Goal: Task Accomplishment & Management: Use online tool/utility

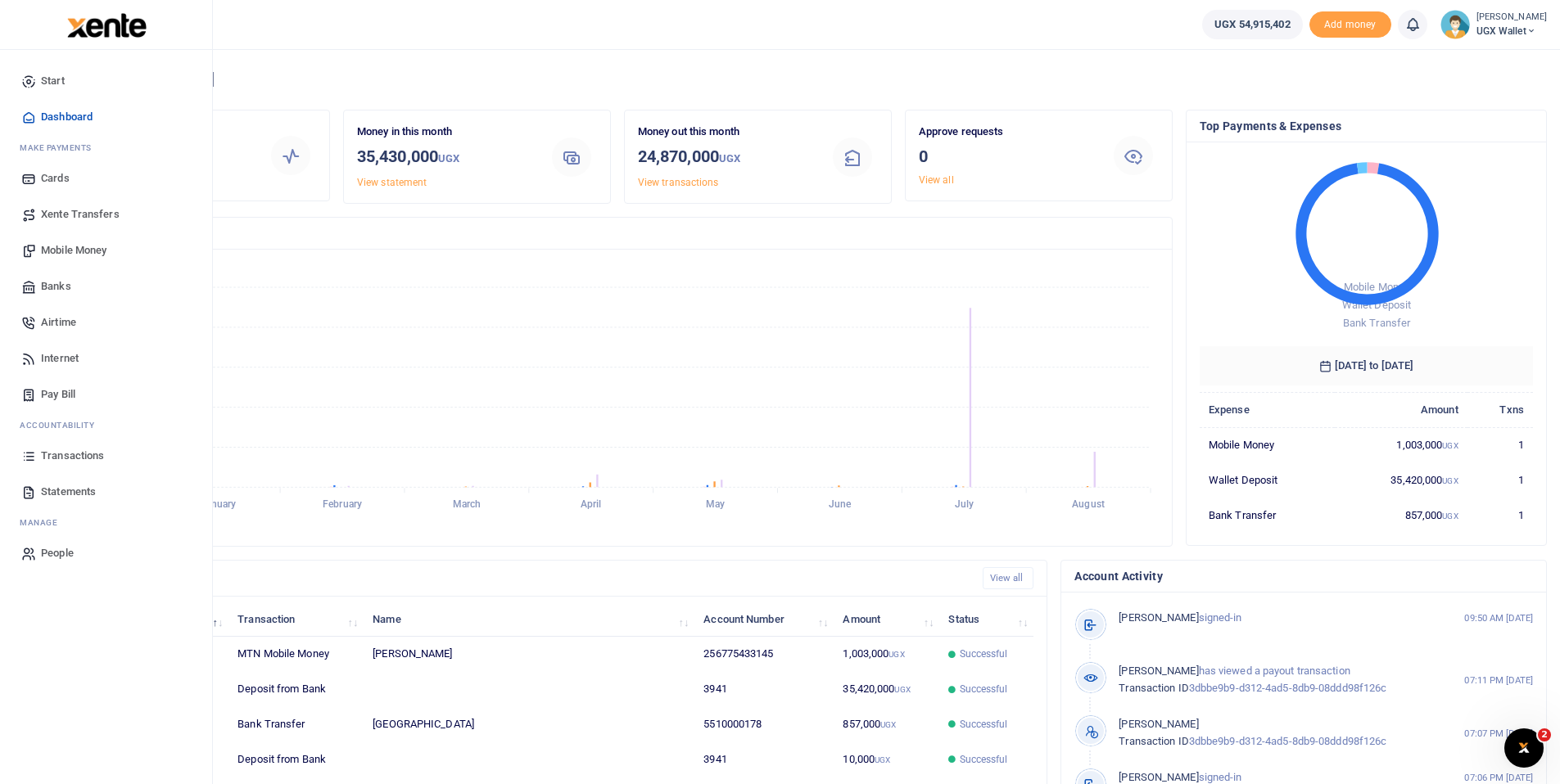
click at [63, 282] on span "Banks" at bounding box center [56, 286] width 30 height 16
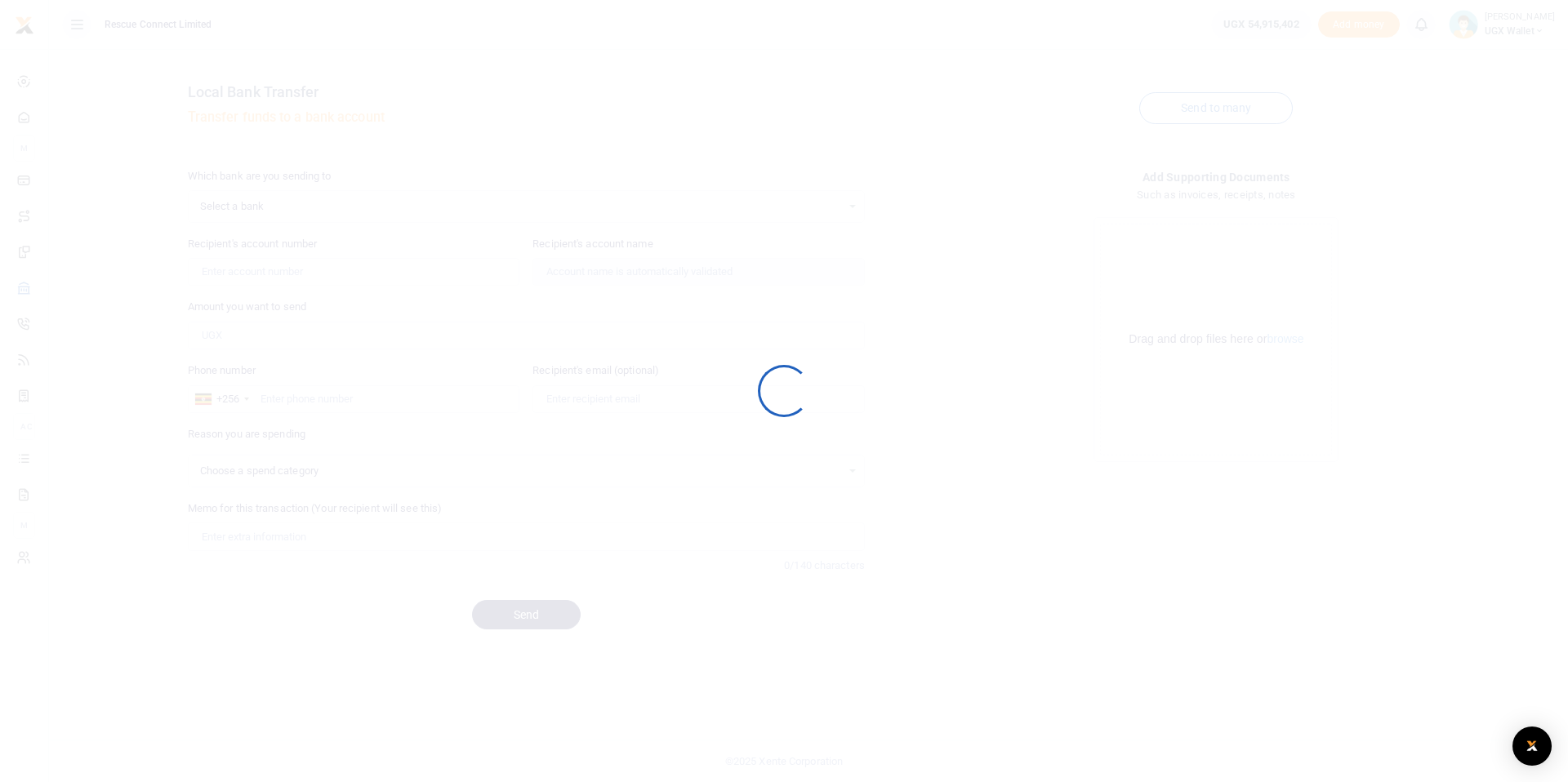
select select
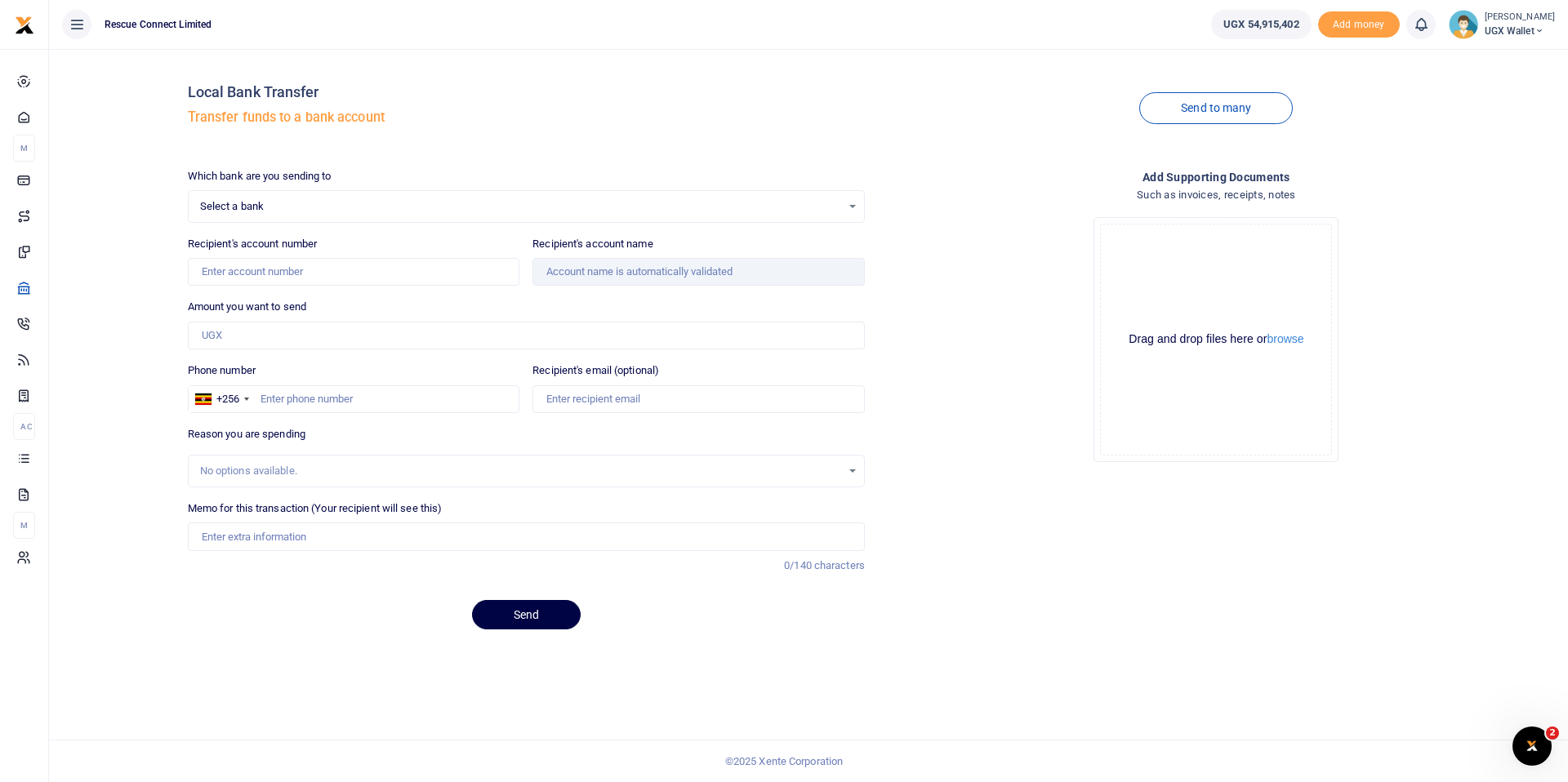
click at [1202, 110] on link "Send to many" at bounding box center [1216, 108] width 154 height 32
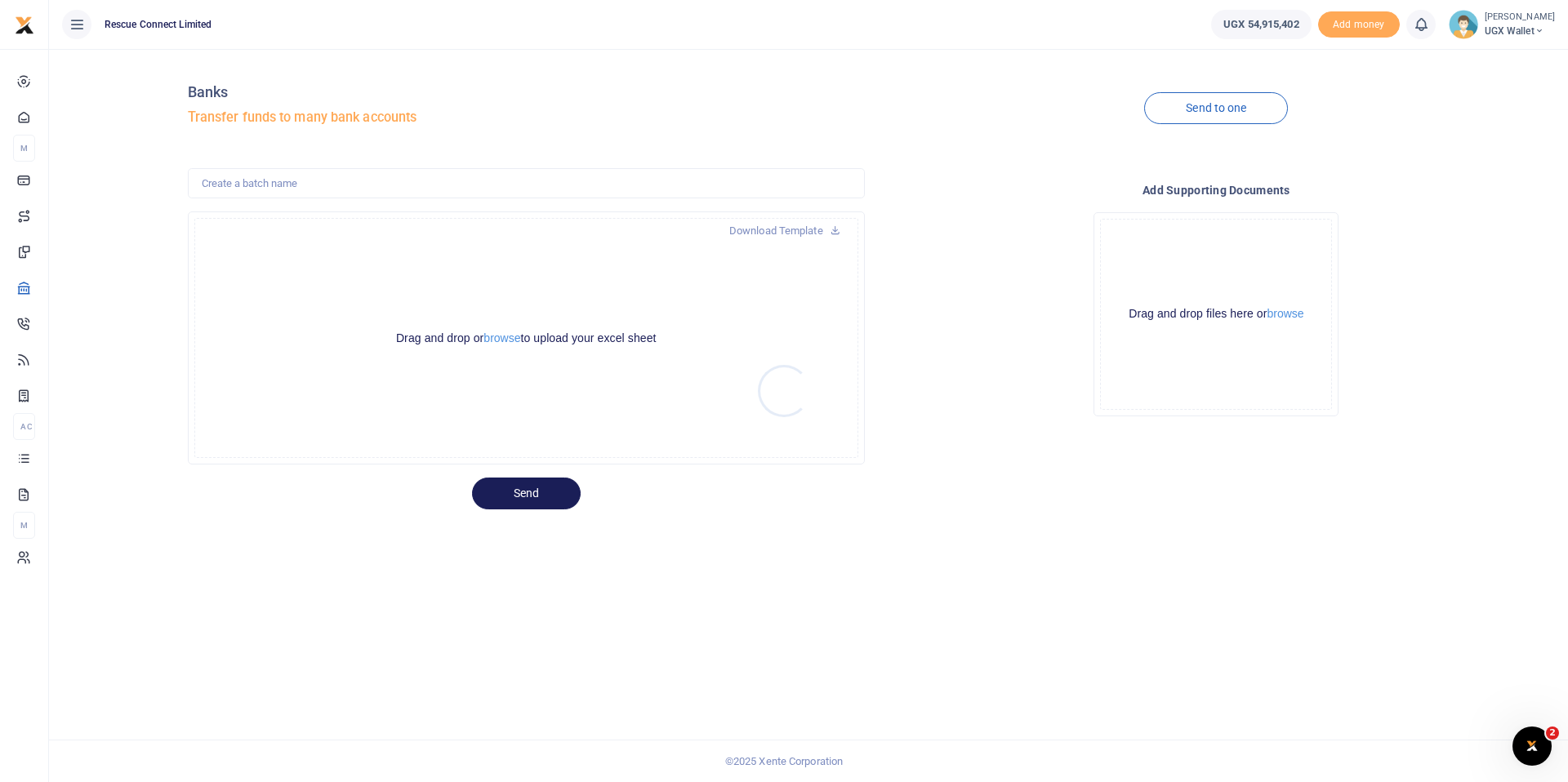
click at [506, 336] on div at bounding box center [784, 391] width 1568 height 782
click at [506, 336] on button "browse" at bounding box center [501, 338] width 37 height 12
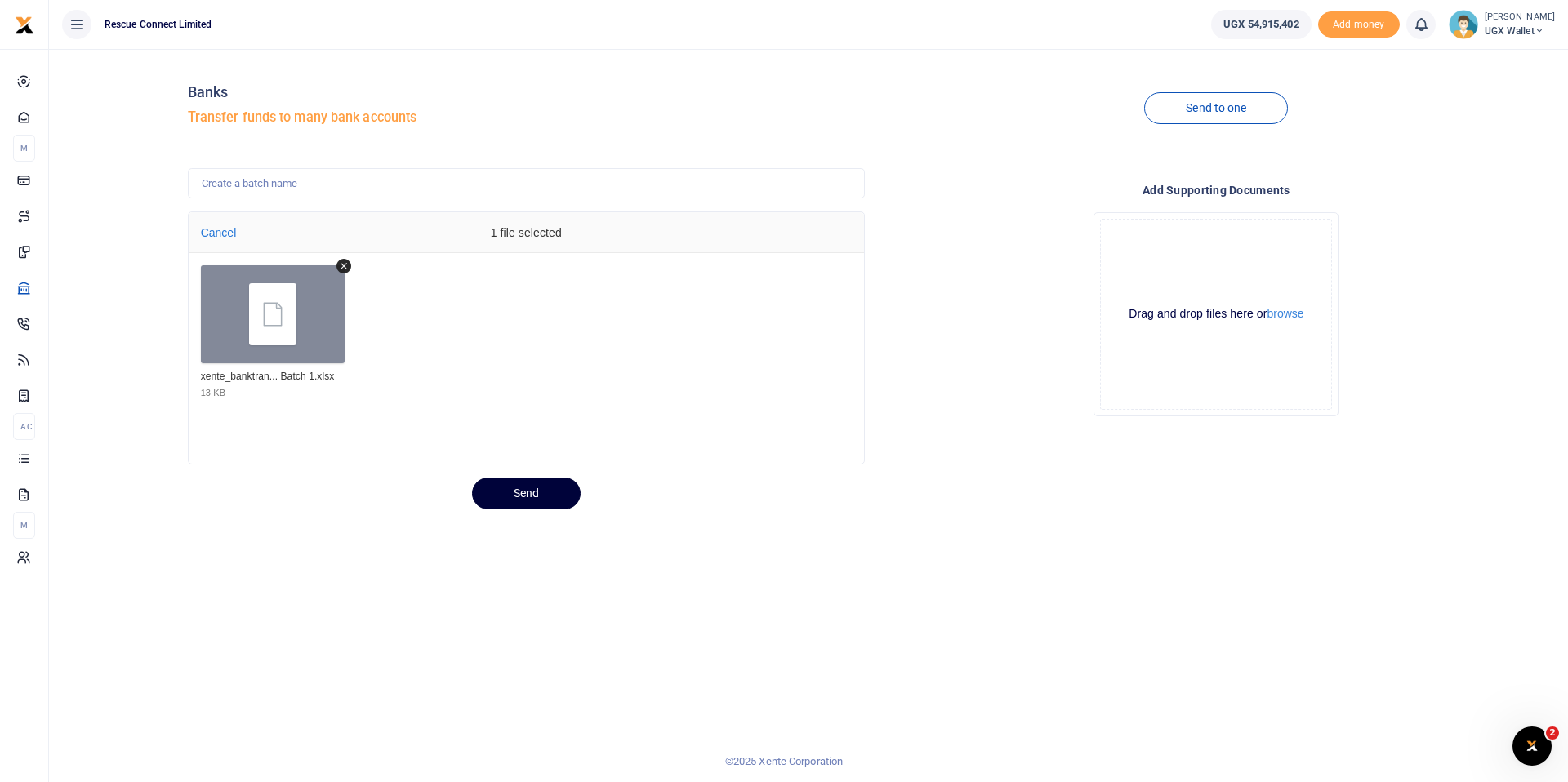
click at [528, 495] on button "Send" at bounding box center [526, 493] width 108 height 32
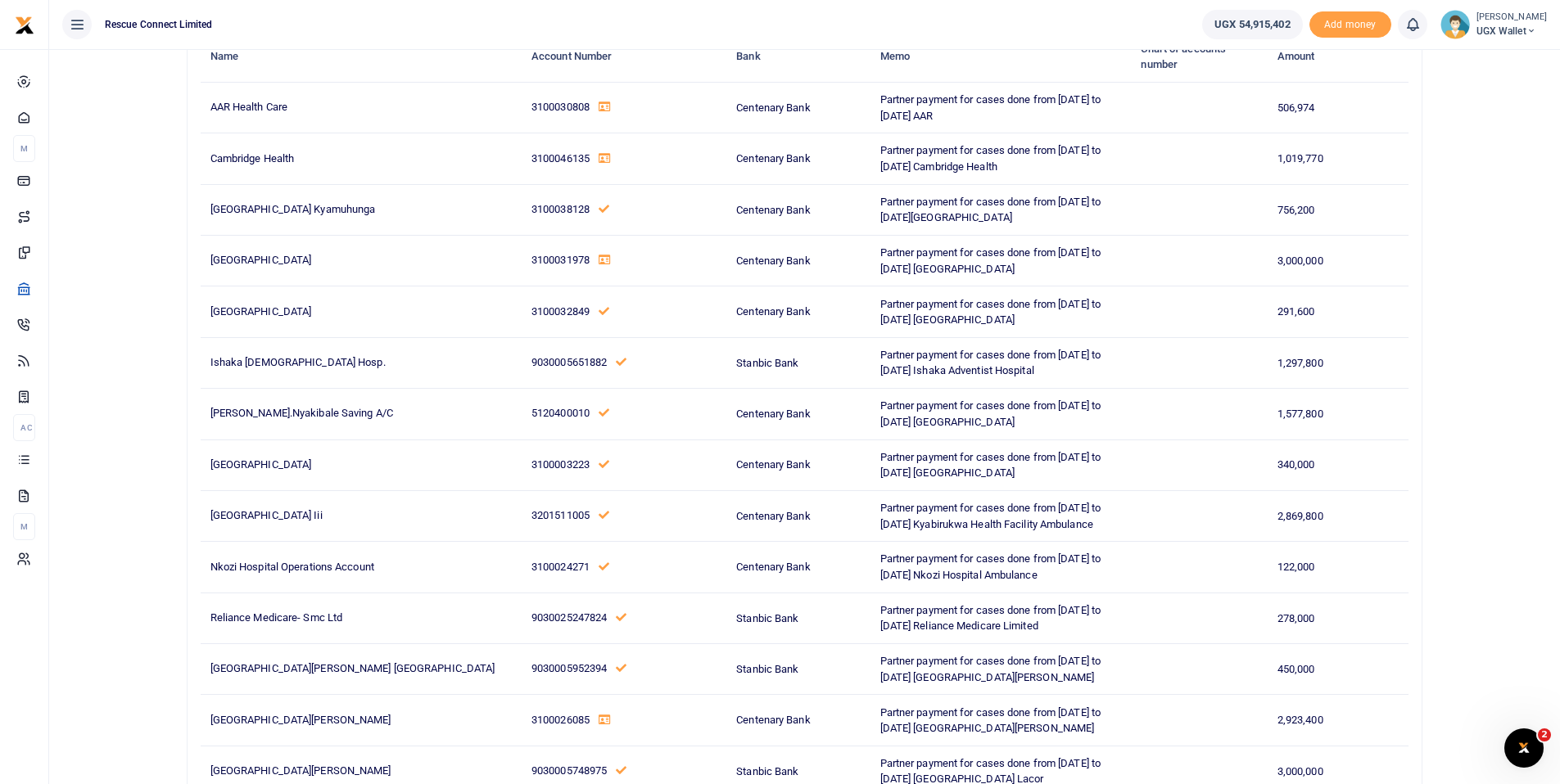
scroll to position [579, 0]
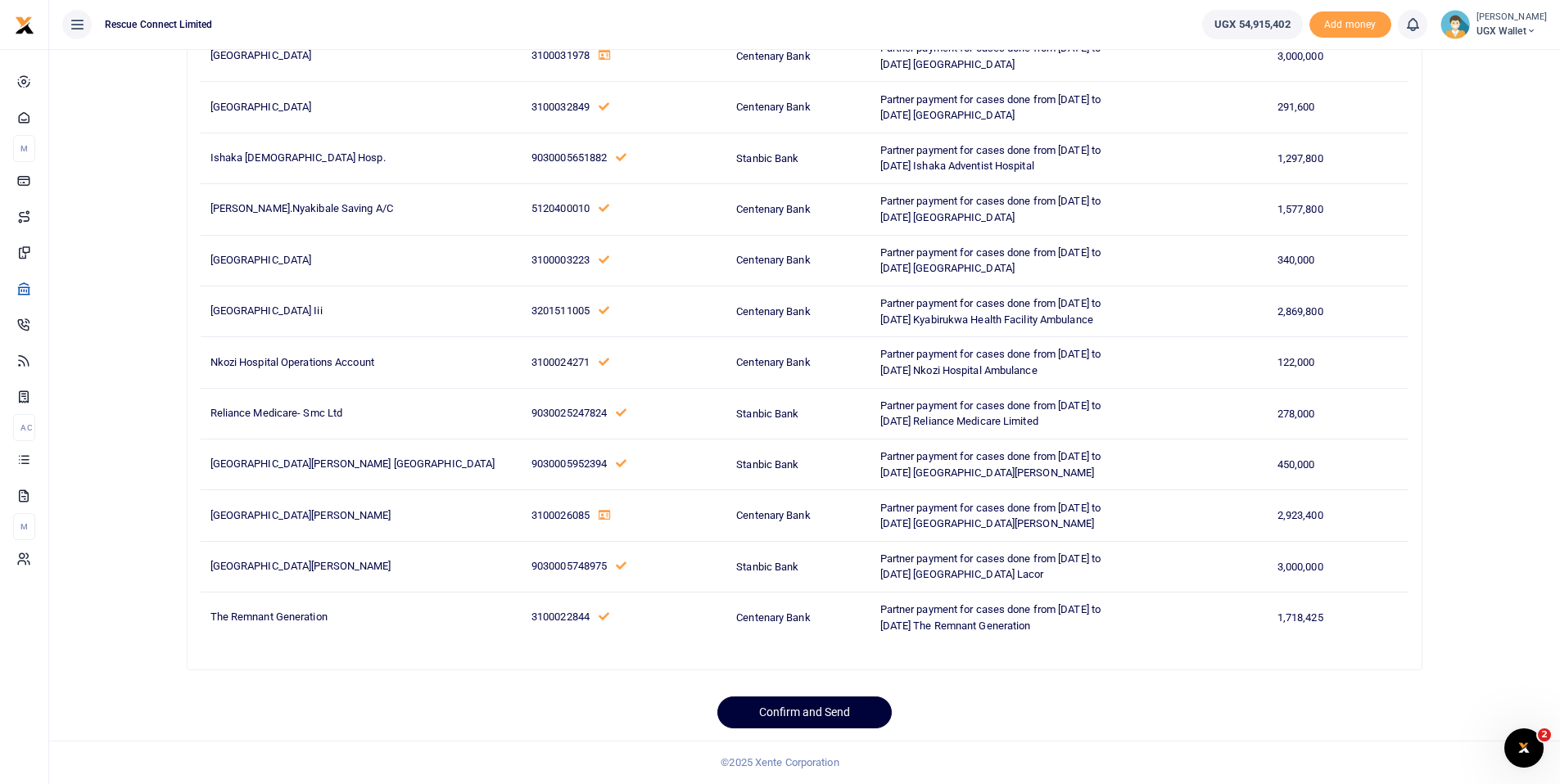
click at [779, 706] on button "Confirm and Send" at bounding box center [805, 712] width 175 height 32
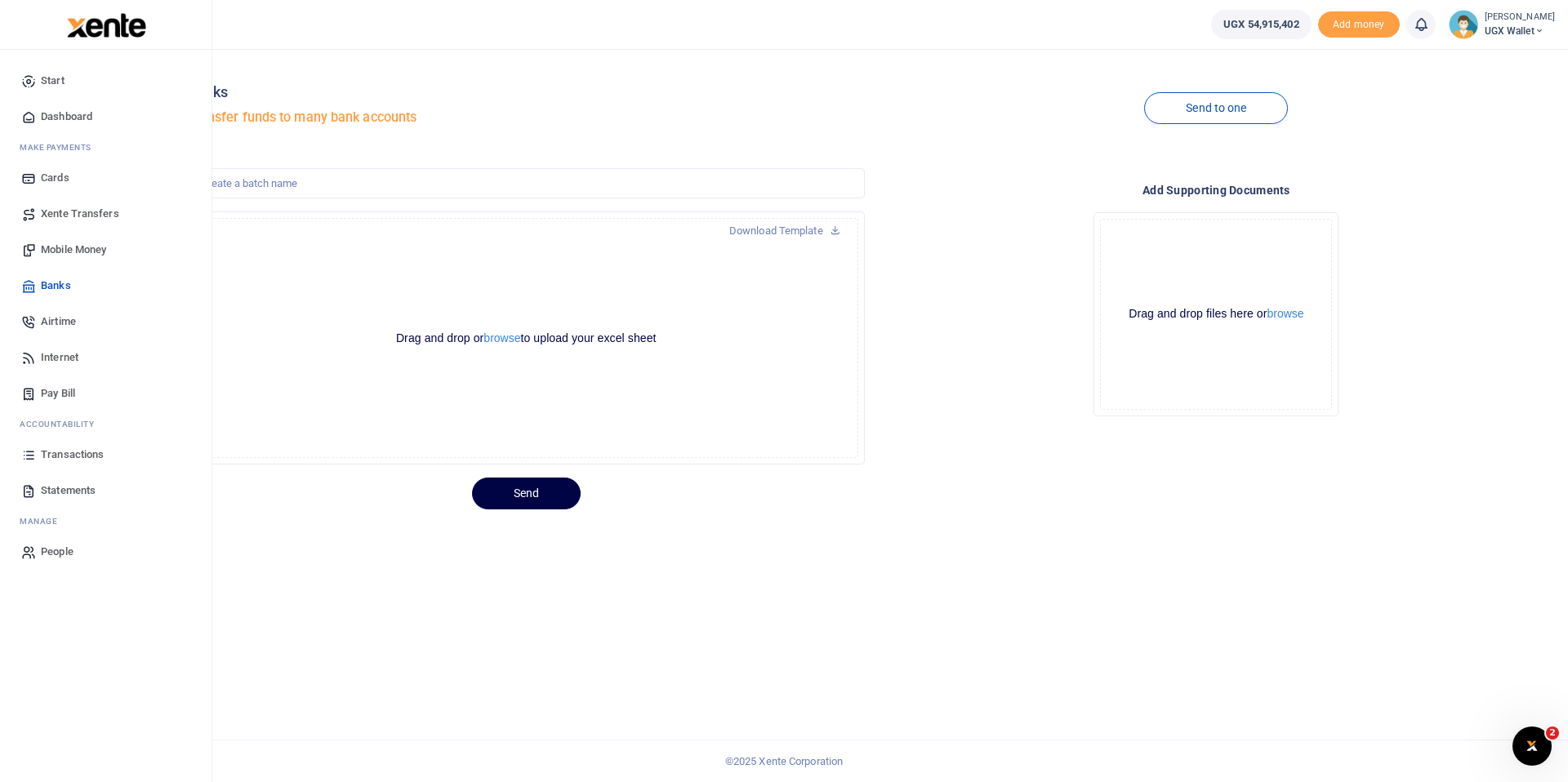
click at [73, 250] on span "Mobile Money" at bounding box center [73, 249] width 66 height 16
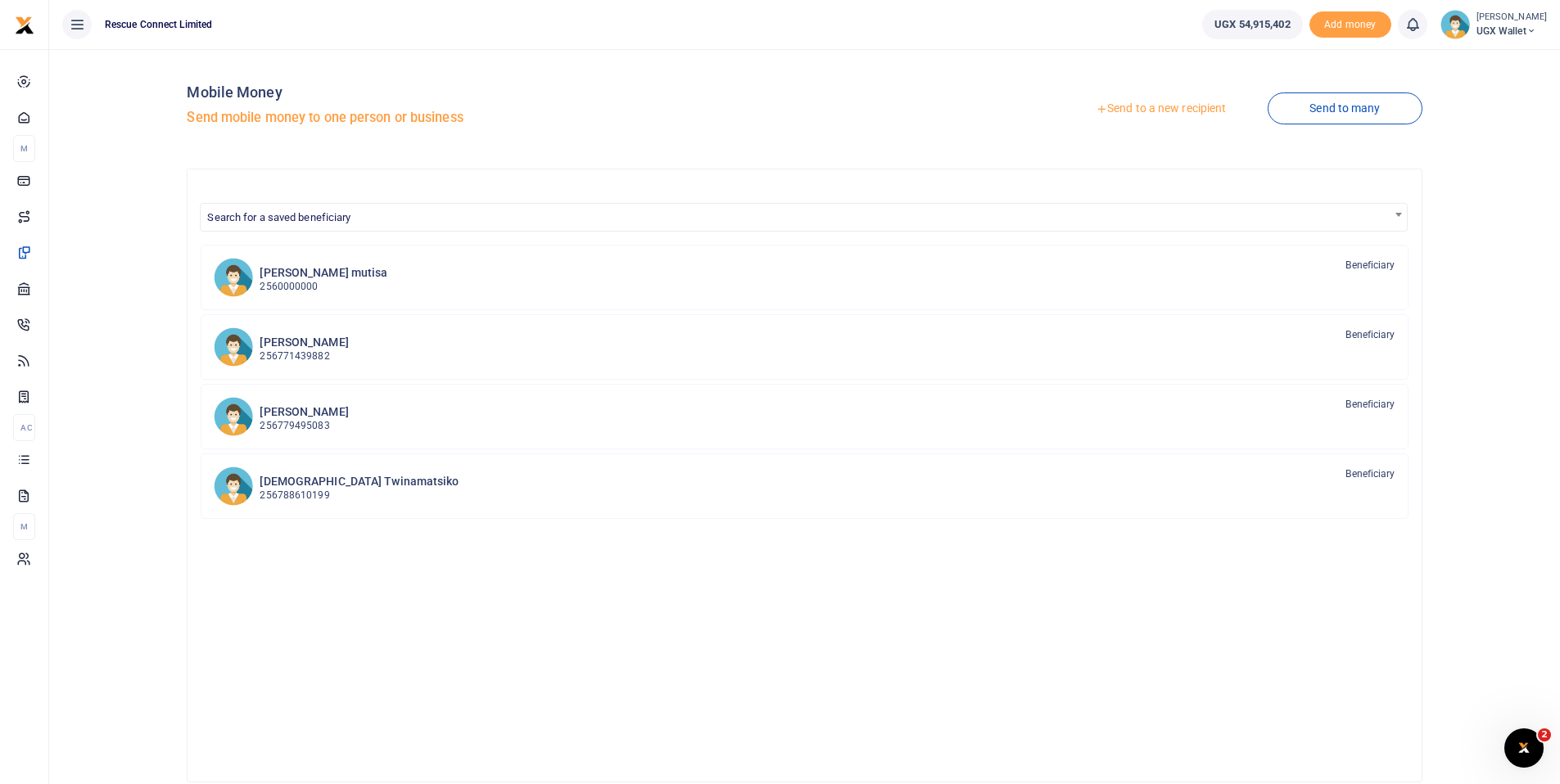
click at [1176, 105] on link "Send to a new recipient" at bounding box center [1161, 109] width 214 height 29
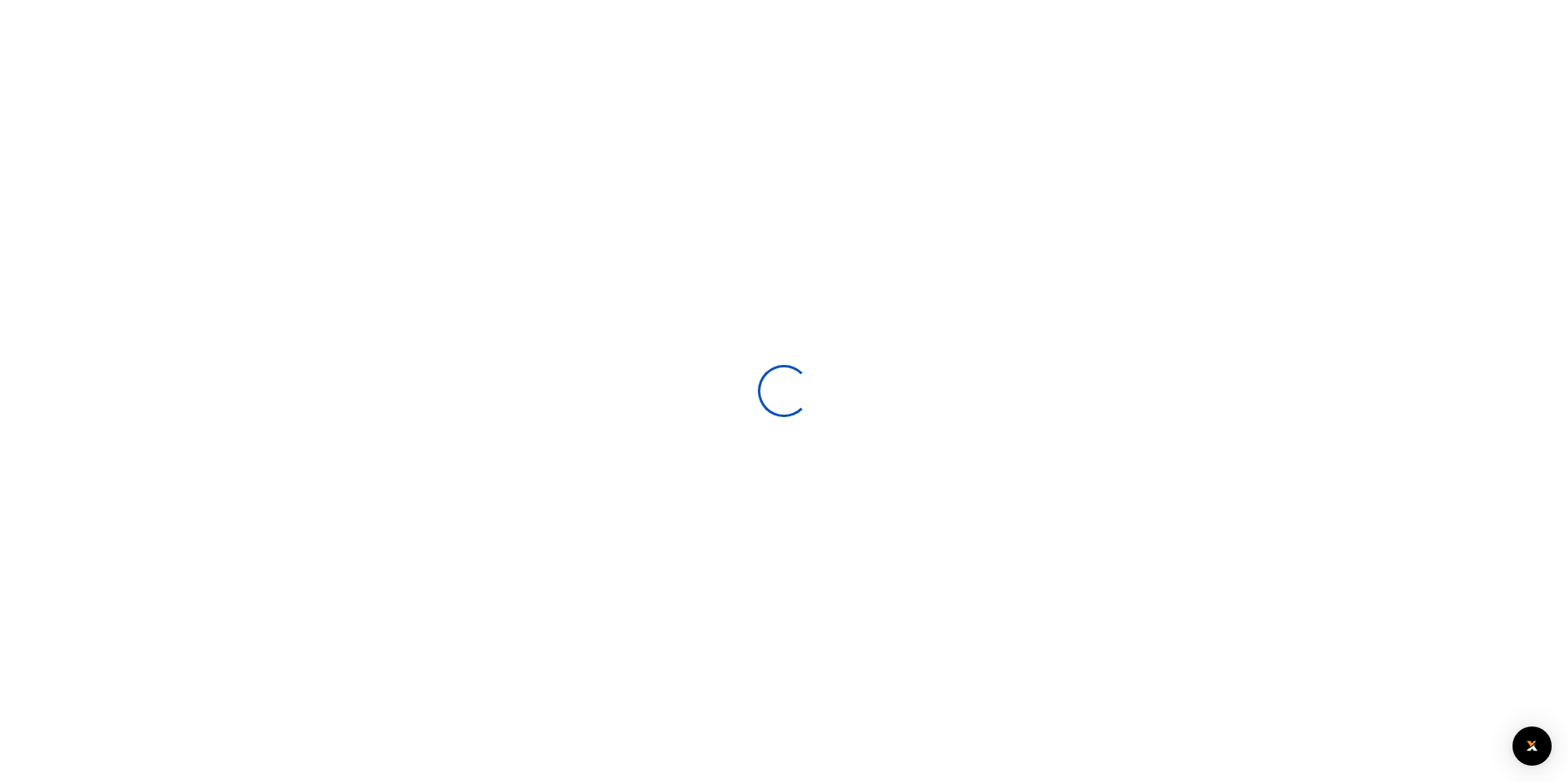
select select
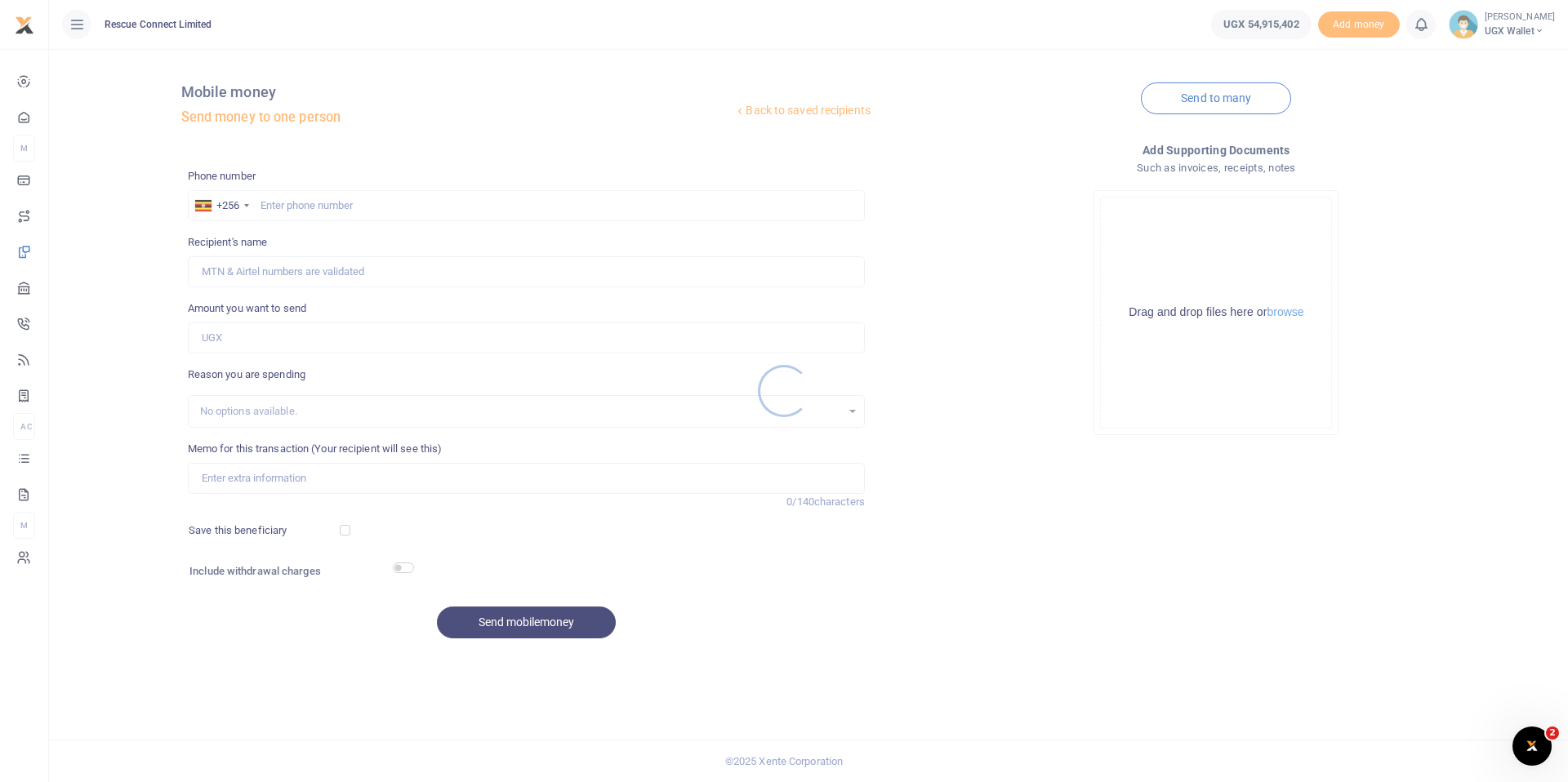
click at [332, 201] on div at bounding box center [784, 391] width 1568 height 782
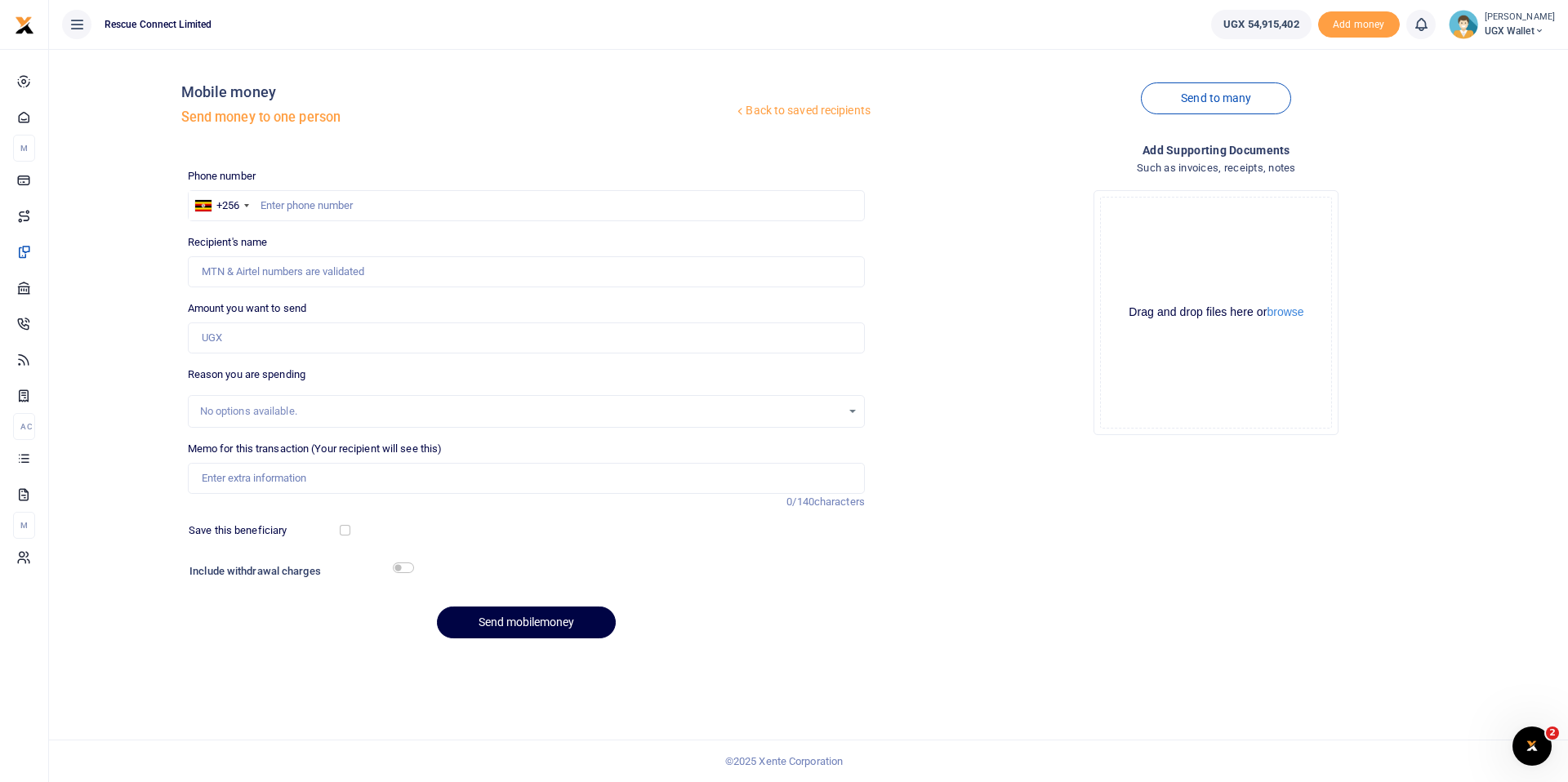
click at [307, 207] on div at bounding box center [784, 391] width 1568 height 782
click at [285, 208] on input "text" at bounding box center [526, 206] width 677 height 31
type input "783557624"
type input "[PERSON_NAME]"
type input "783557624"
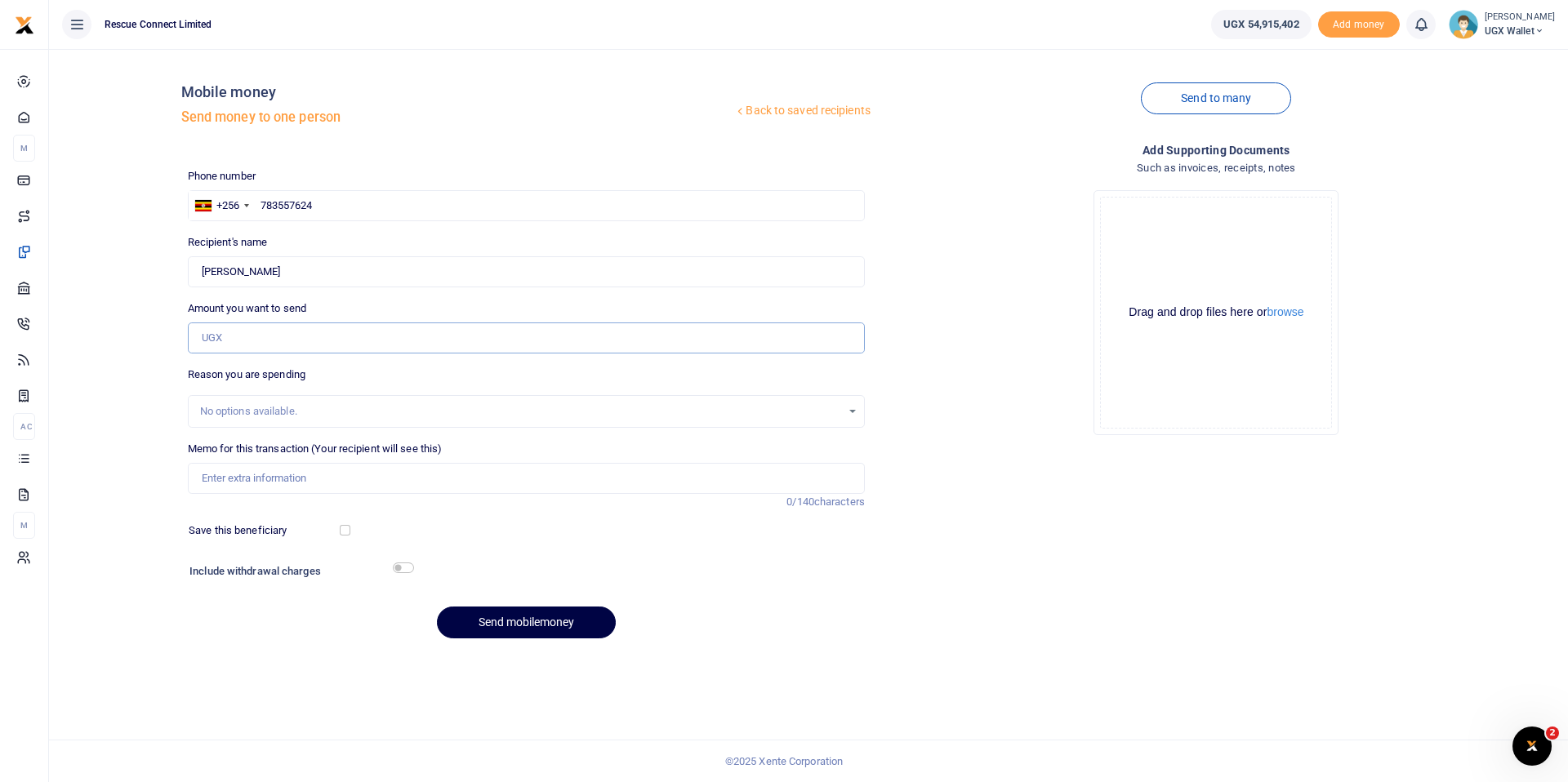
click at [285, 339] on input "Amount you want to send" at bounding box center [526, 338] width 677 height 31
type input "800,000"
click at [305, 476] on input "Memo for this transaction (Your recipient will see this)" at bounding box center [526, 478] width 677 height 31
type input "Bulamu"
click at [535, 623] on button "Send mobilemoney" at bounding box center [526, 622] width 178 height 32
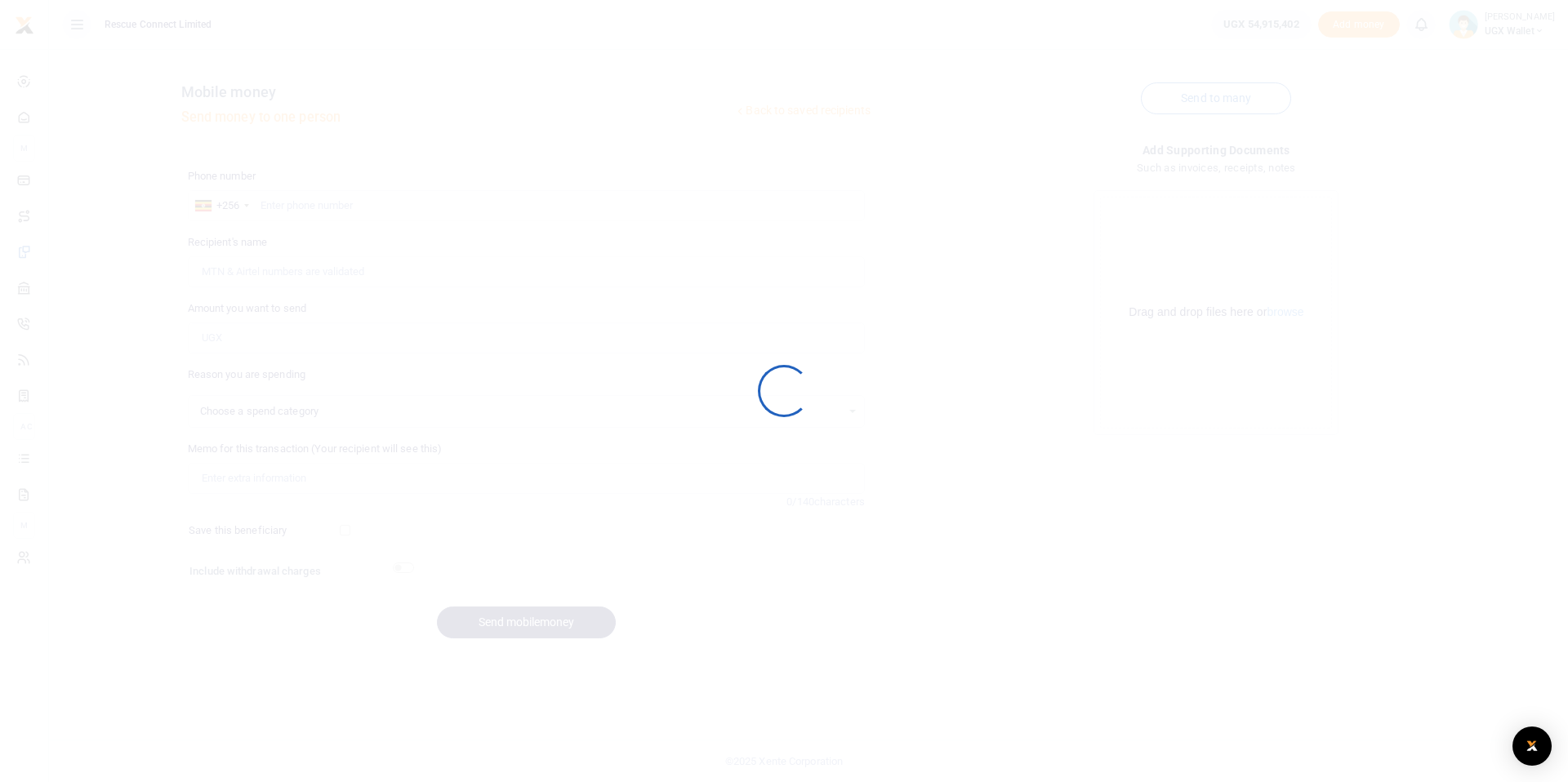
select select
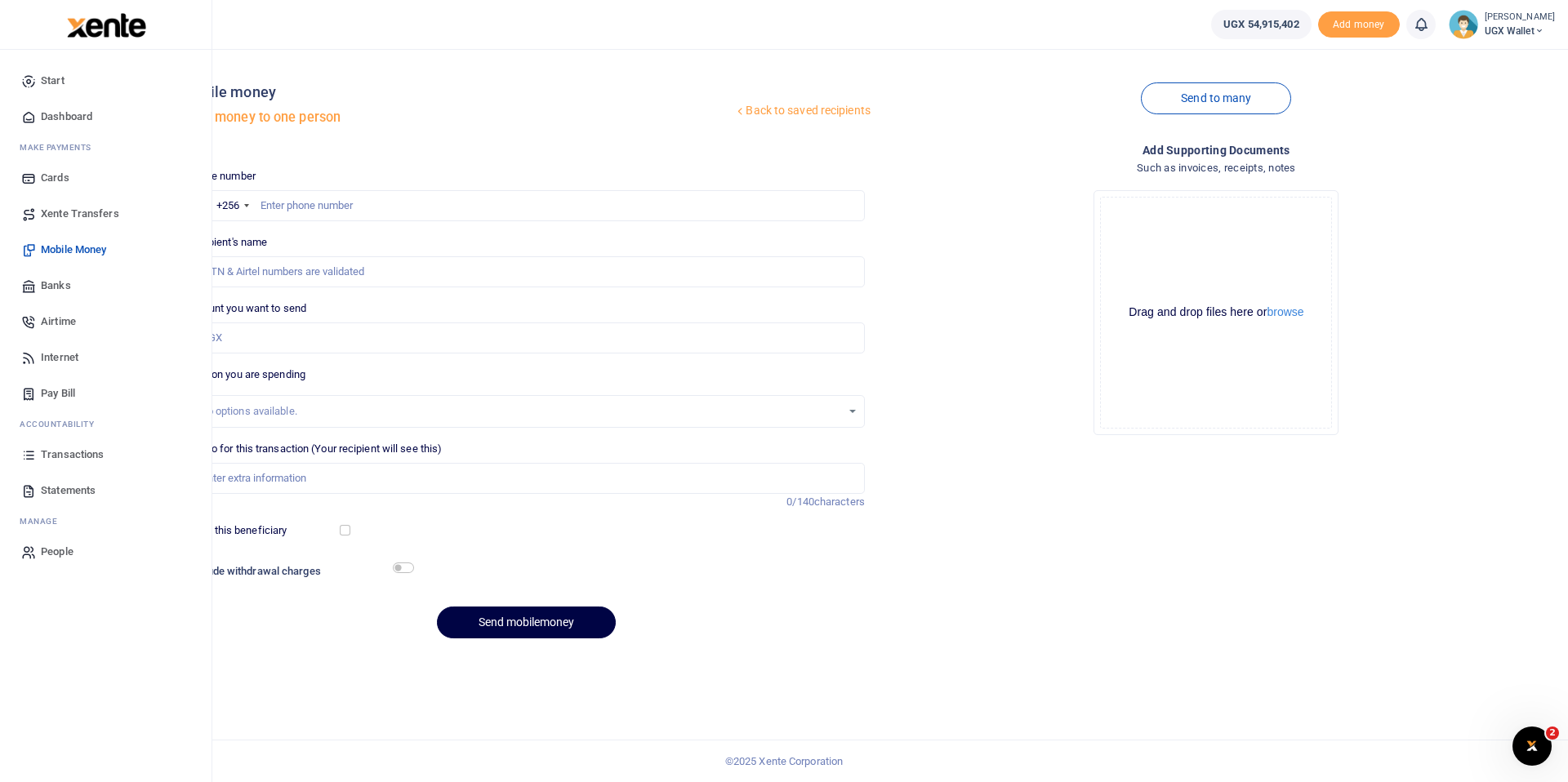
click at [50, 289] on span "Banks" at bounding box center [56, 285] width 30 height 16
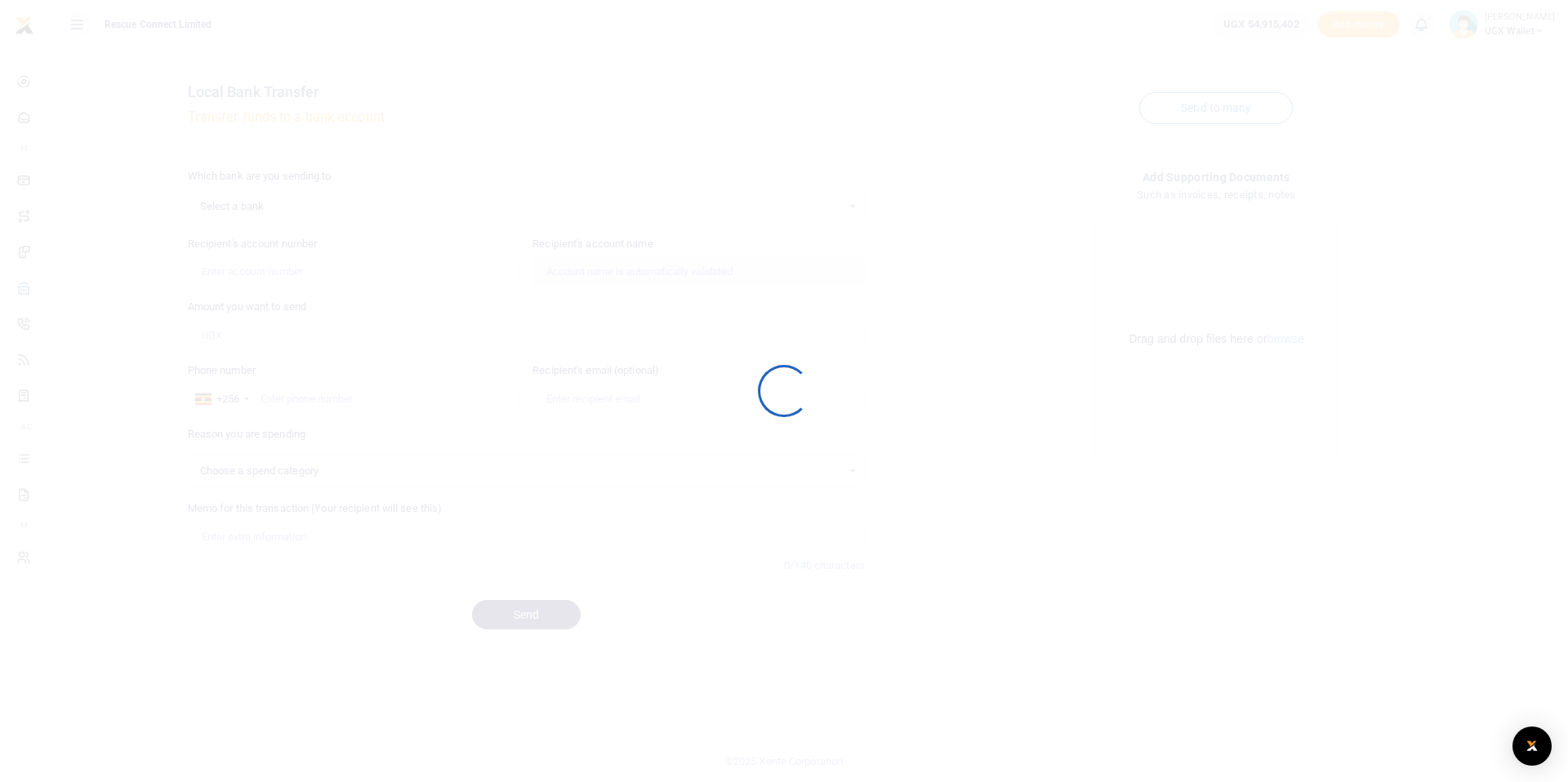
select select
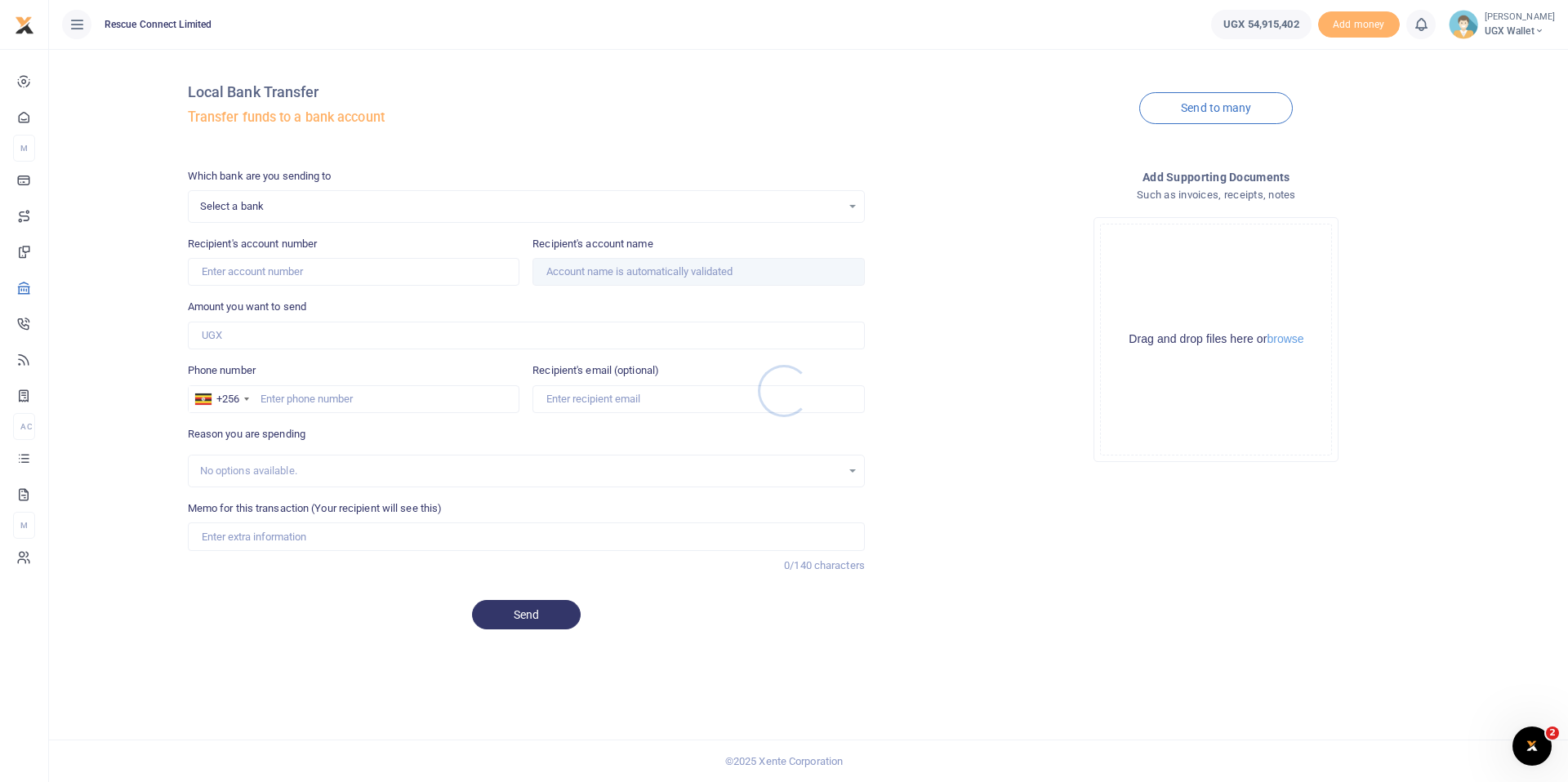
click at [1221, 102] on div at bounding box center [784, 391] width 1568 height 782
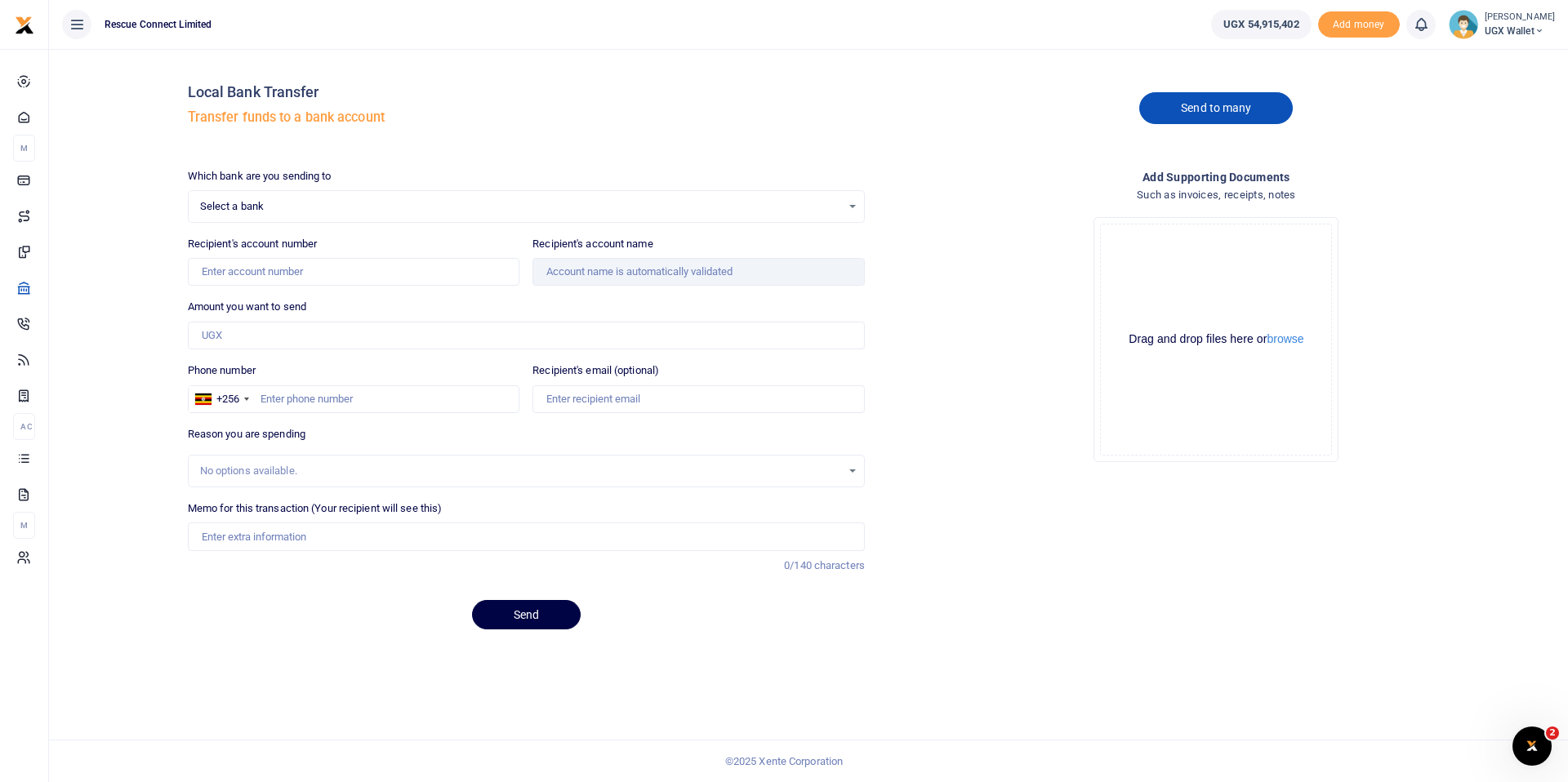
click at [1208, 113] on link "Send to many" at bounding box center [1216, 108] width 154 height 32
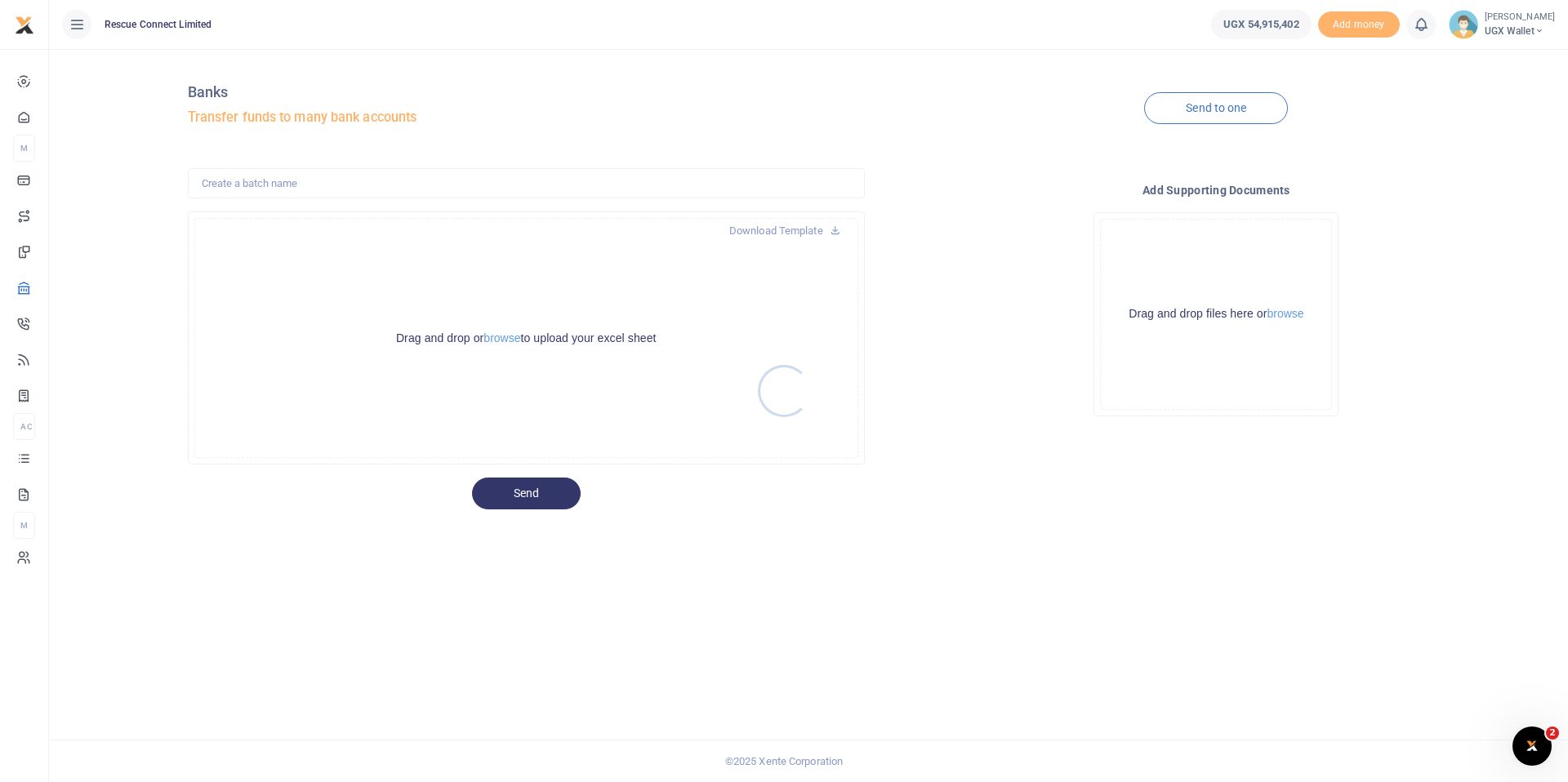
click at [505, 336] on div at bounding box center [784, 391] width 1568 height 782
click at [505, 336] on button "browse" at bounding box center [501, 338] width 37 height 12
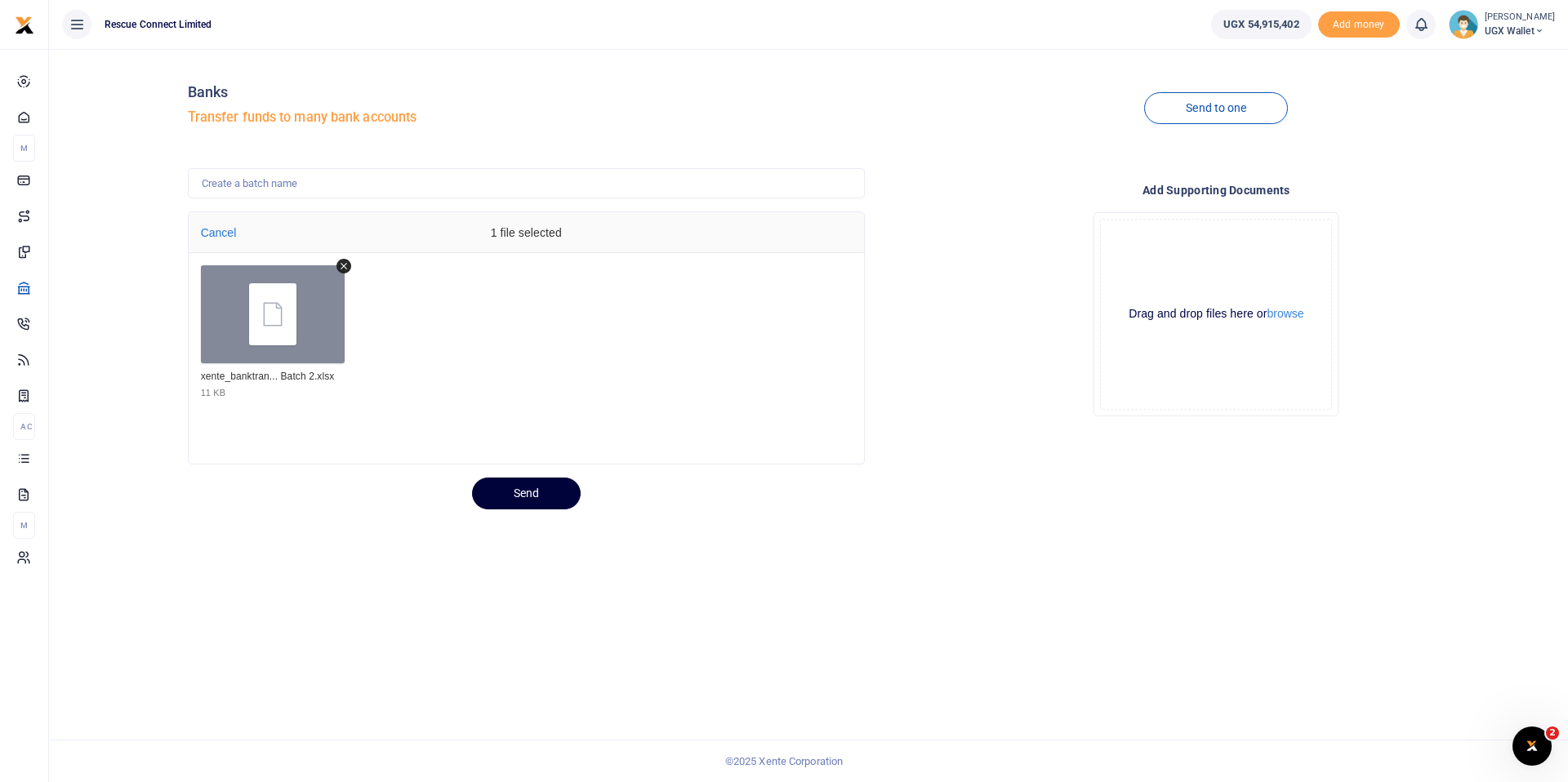
click at [513, 496] on button "Send" at bounding box center [526, 493] width 108 height 32
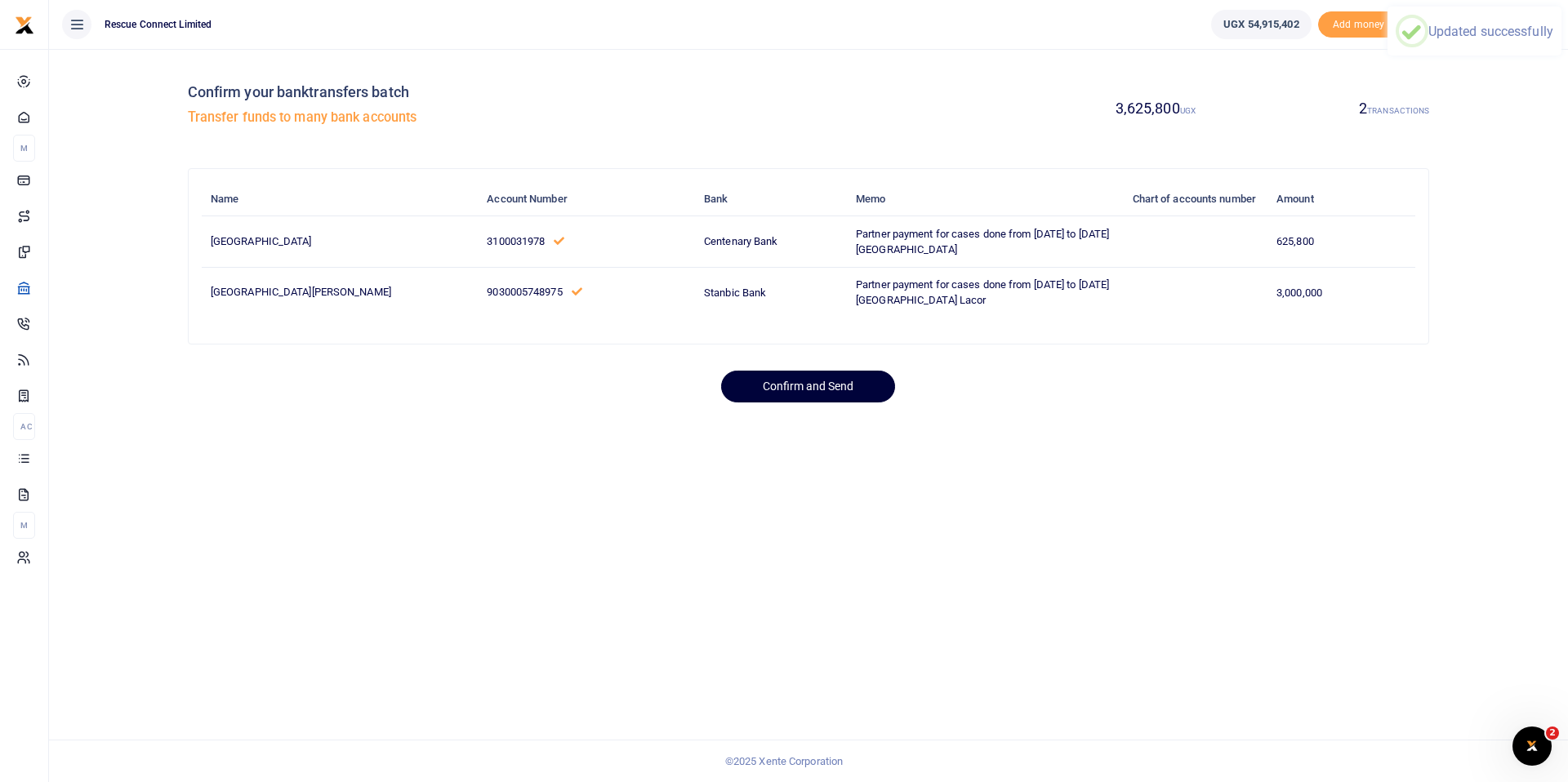
click at [837, 402] on button "Confirm and Send" at bounding box center [808, 386] width 174 height 32
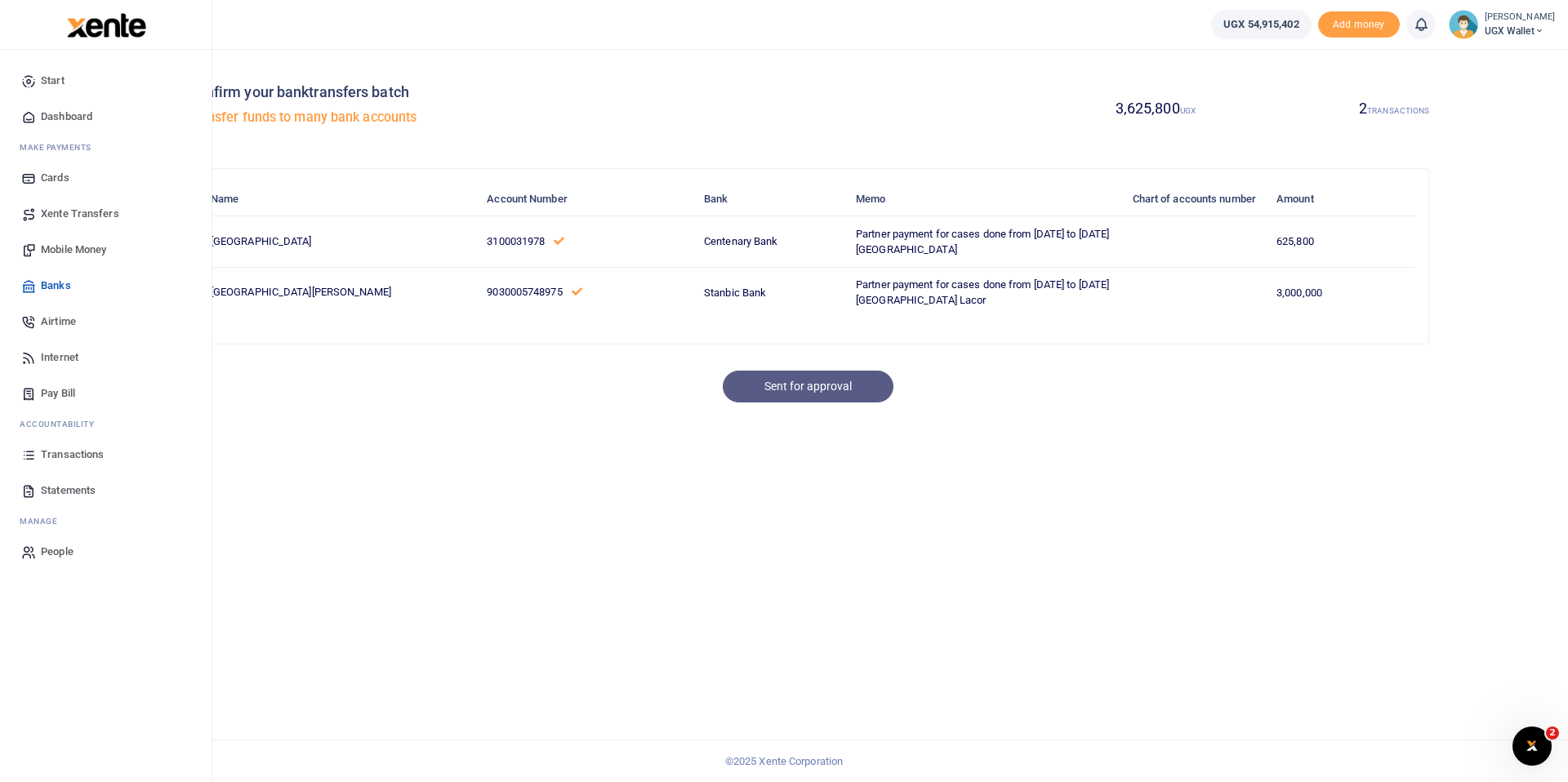
click at [75, 114] on span "Dashboard" at bounding box center [67, 116] width 51 height 16
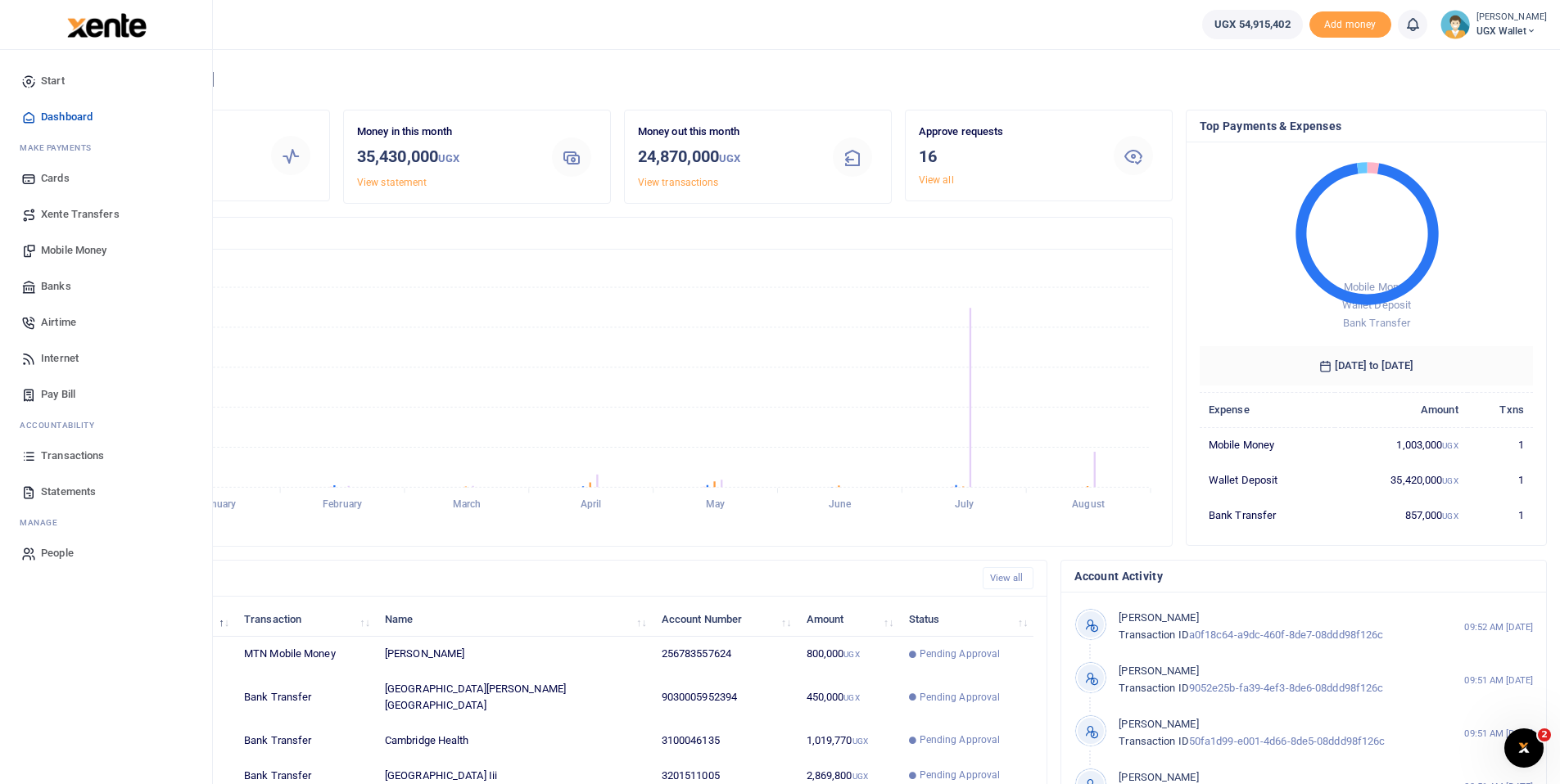
click at [65, 290] on span "Banks" at bounding box center [56, 286] width 30 height 16
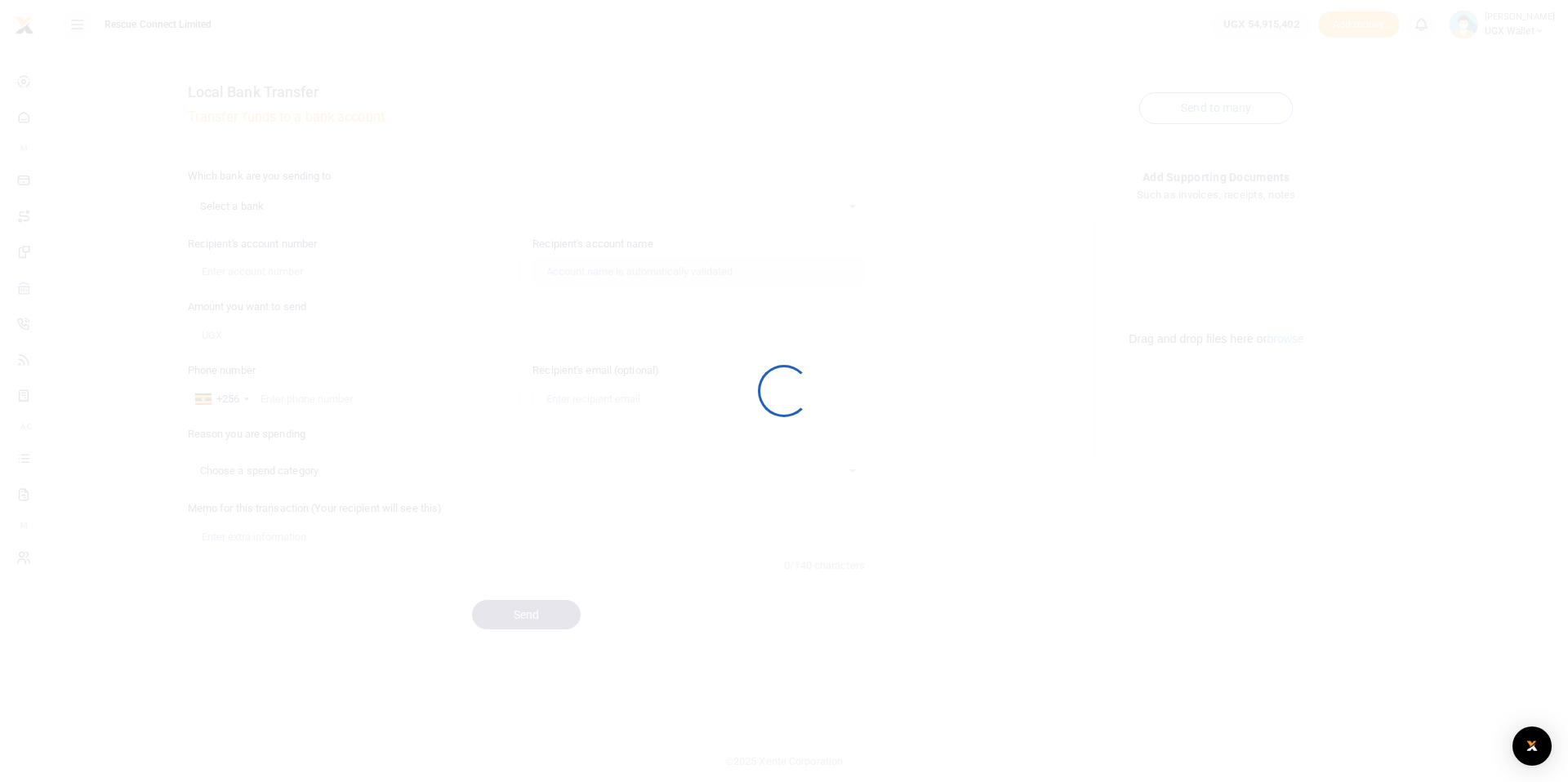
select select
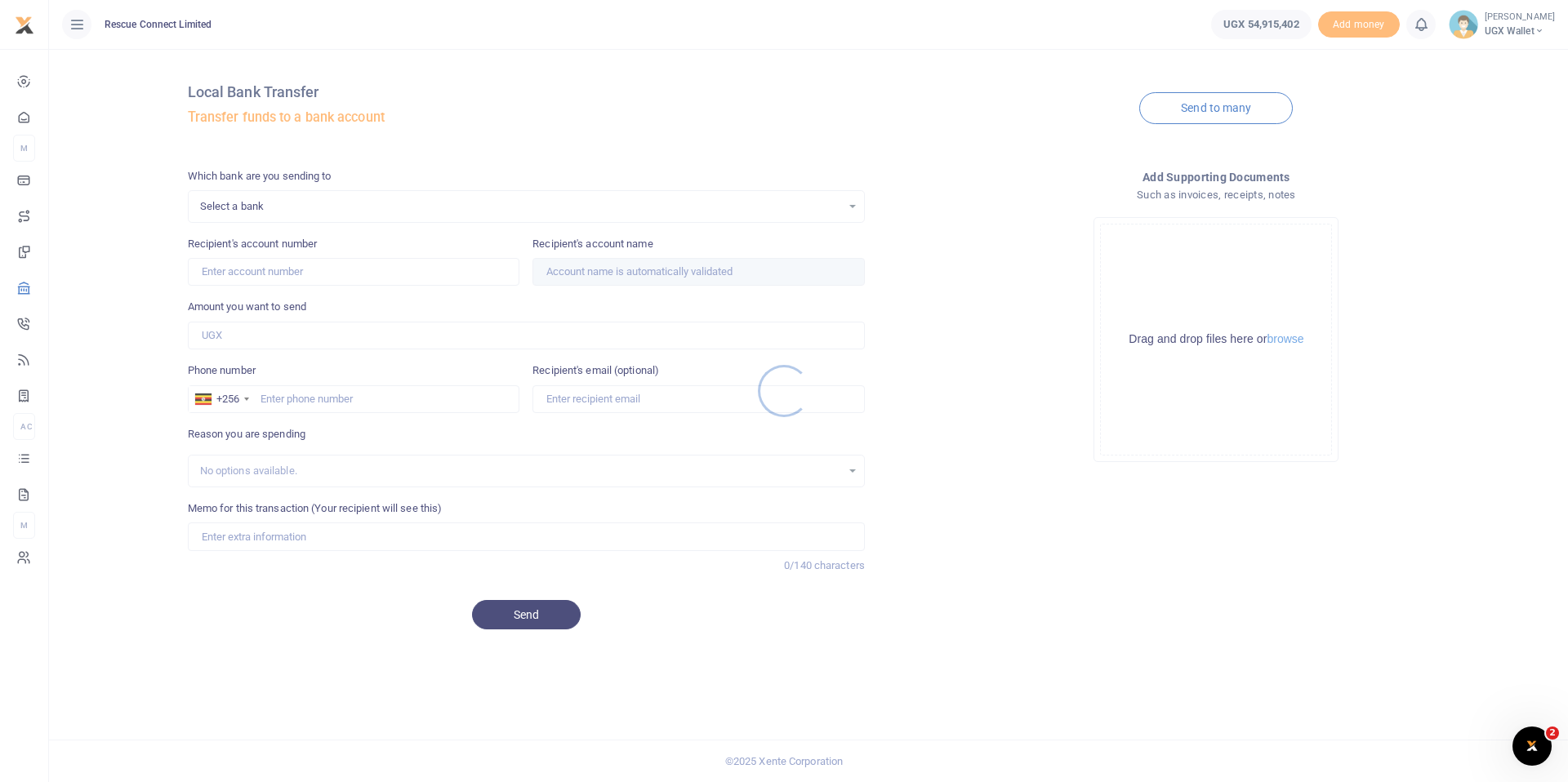
click at [1214, 113] on div at bounding box center [784, 391] width 1568 height 782
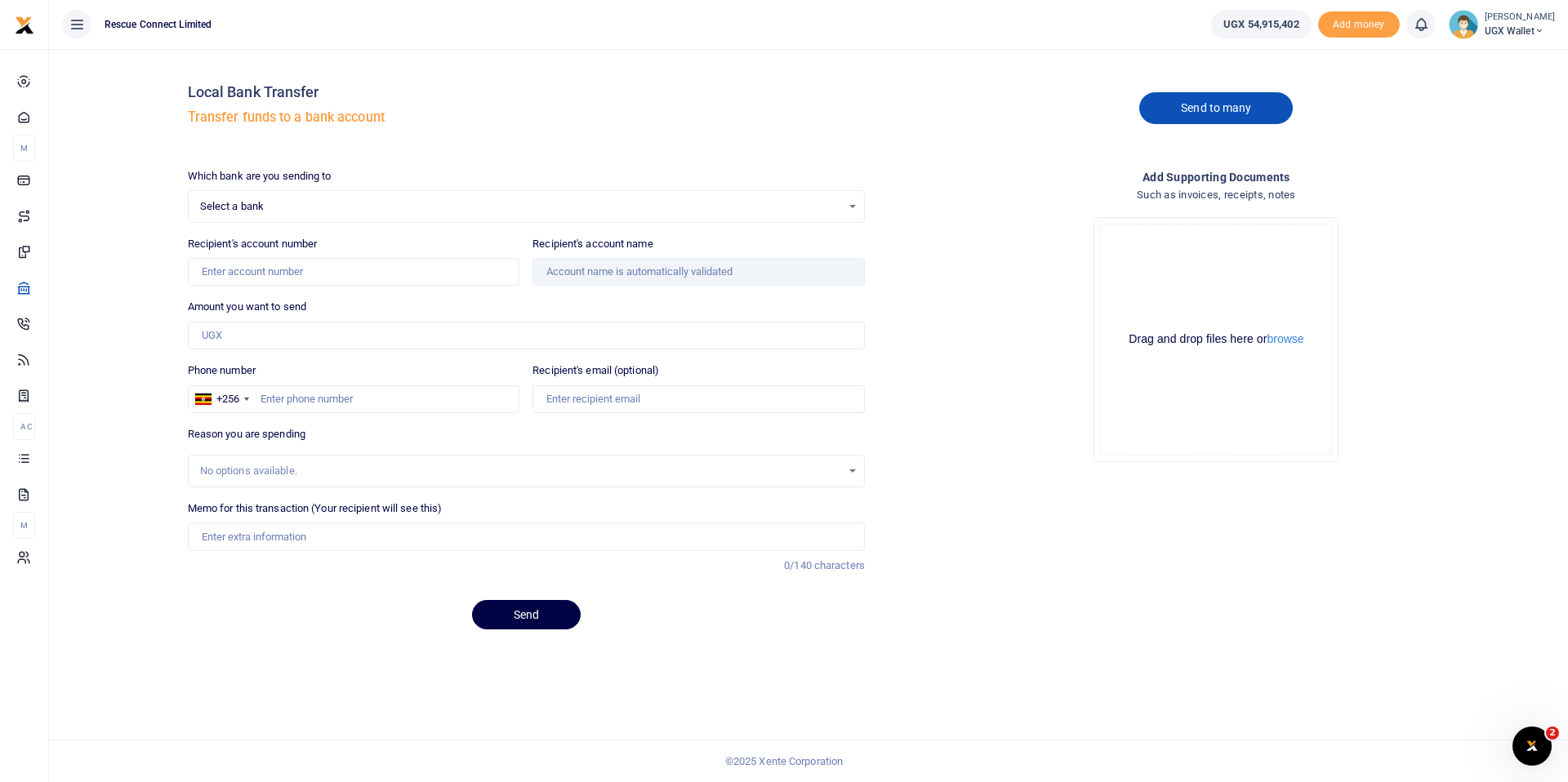
click at [1207, 111] on link "Send to many" at bounding box center [1216, 108] width 154 height 32
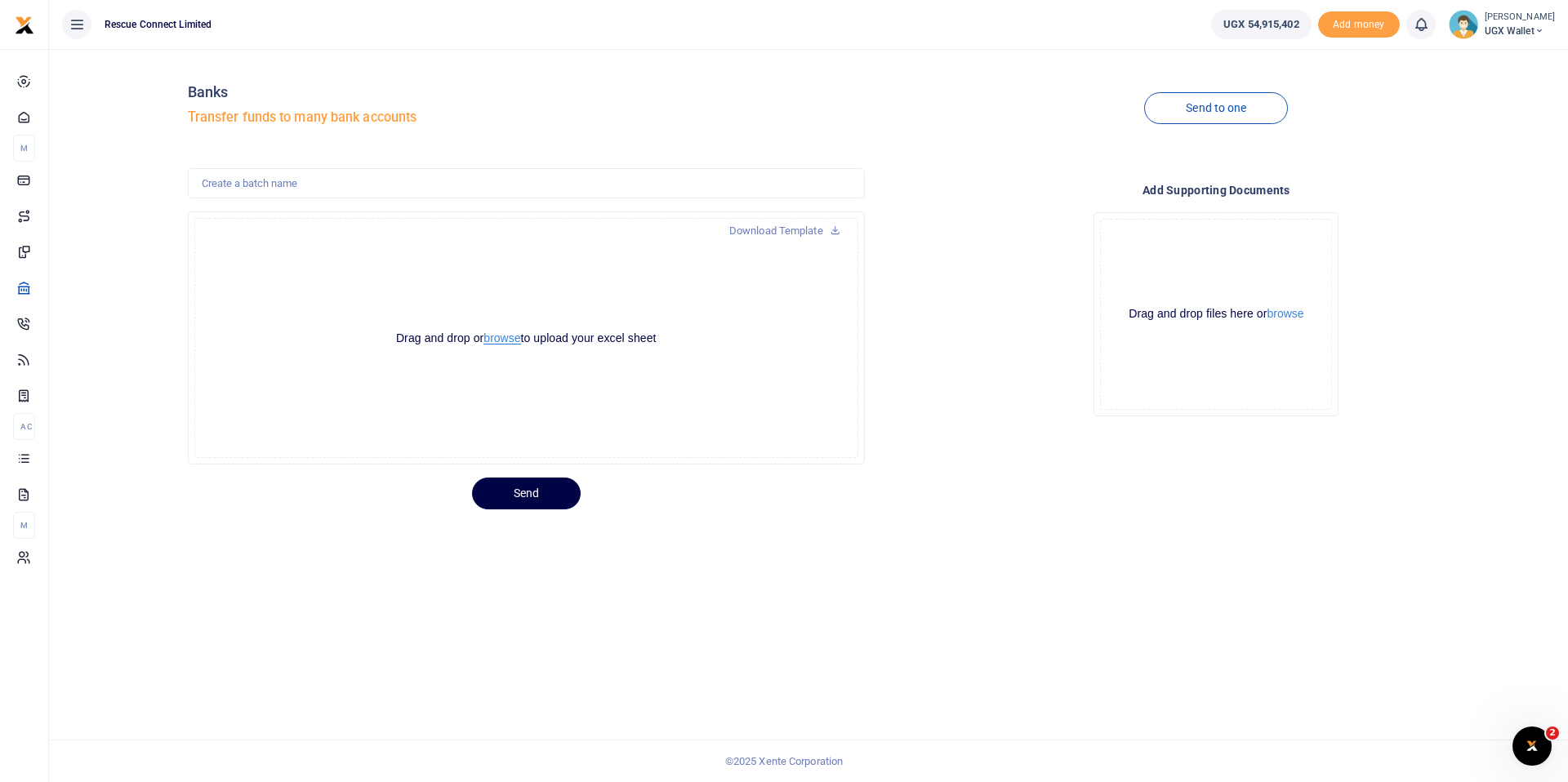
click at [506, 336] on button "browse" at bounding box center [501, 338] width 37 height 12
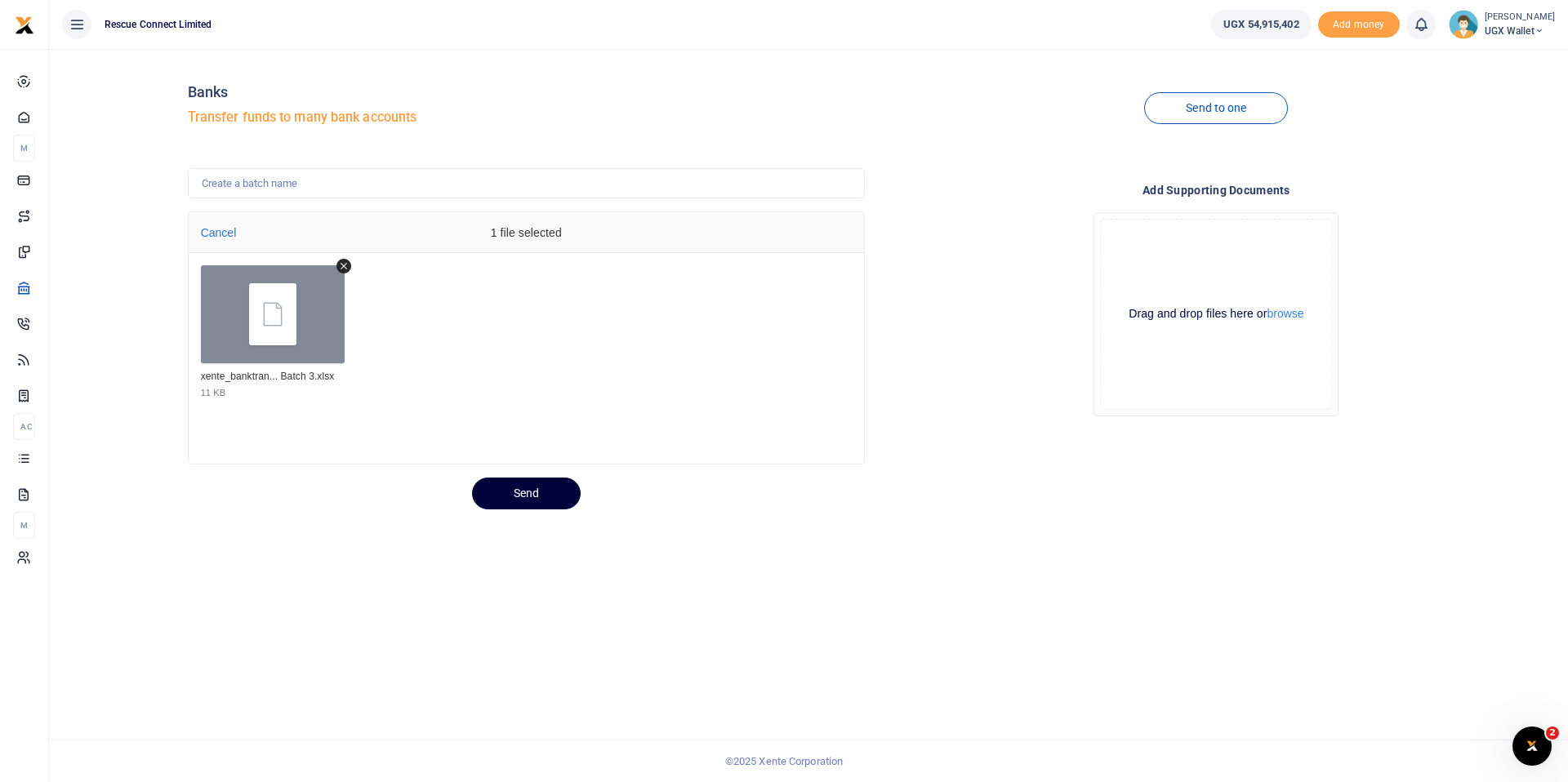
click at [534, 486] on button "Send" at bounding box center [526, 493] width 108 height 32
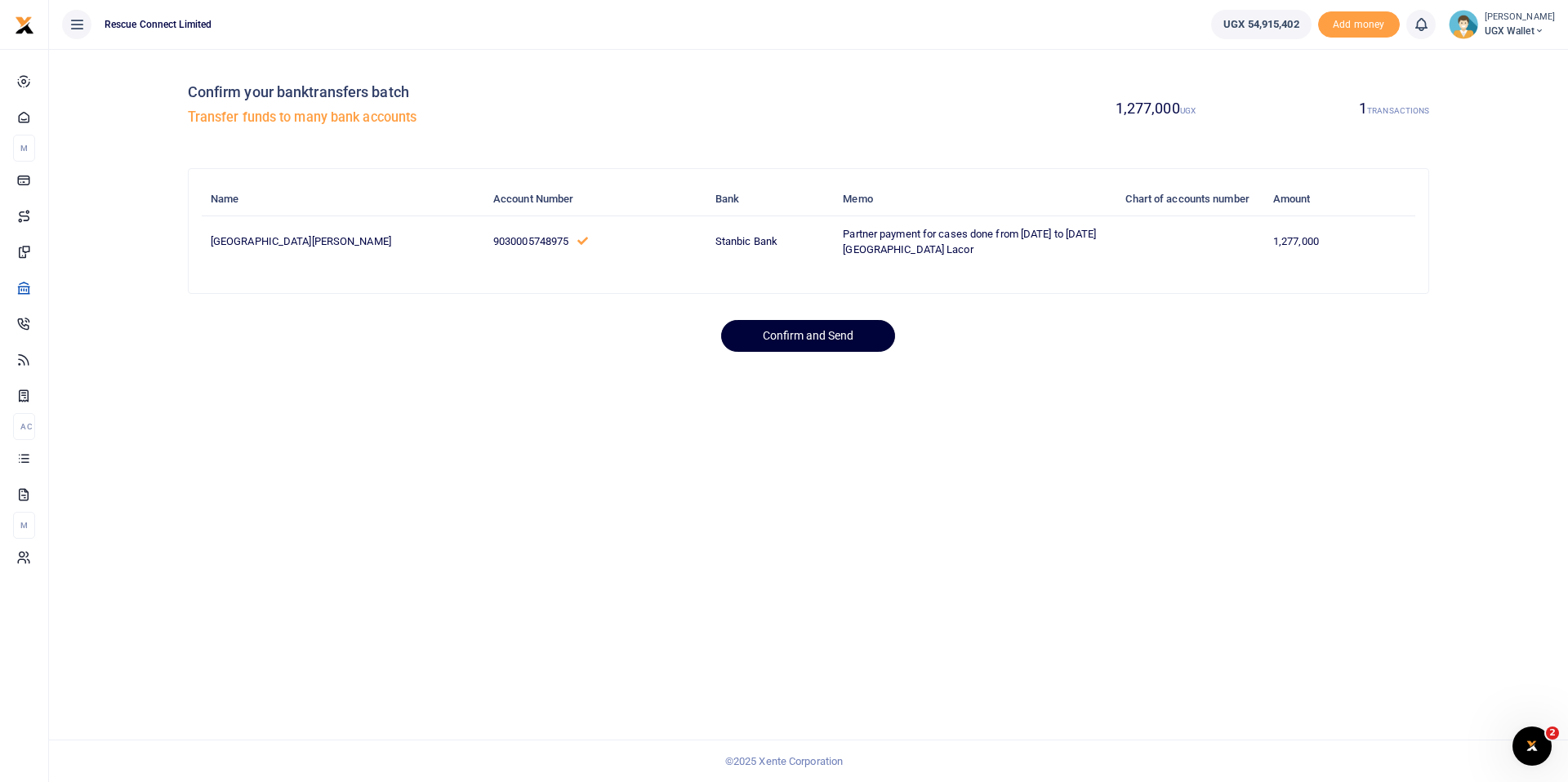
click at [832, 351] on button "Confirm and Send" at bounding box center [808, 336] width 174 height 32
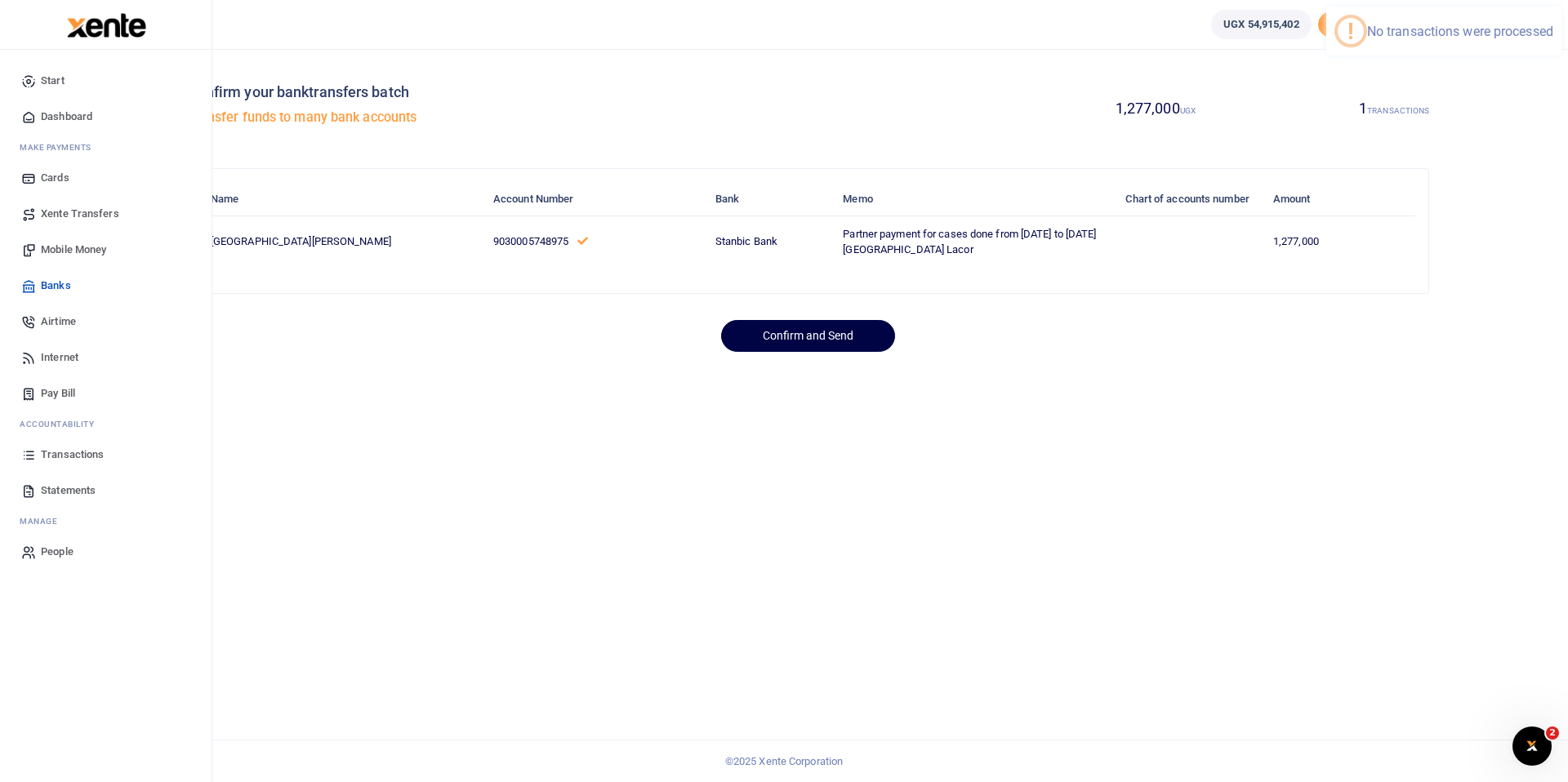
click at [53, 78] on span "Start" at bounding box center [53, 80] width 24 height 16
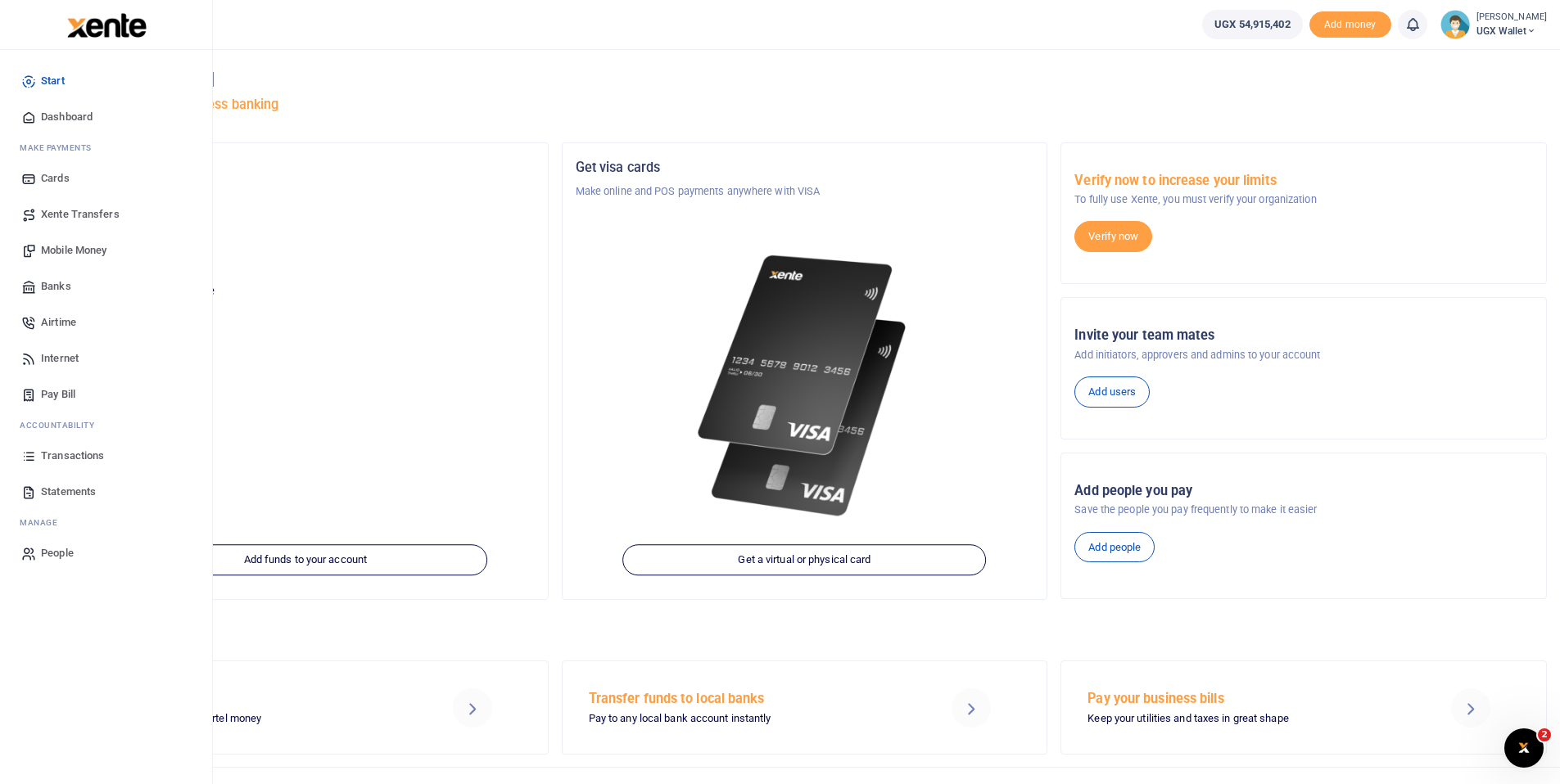
click at [71, 285] on link "Banks" at bounding box center [105, 287] width 186 height 36
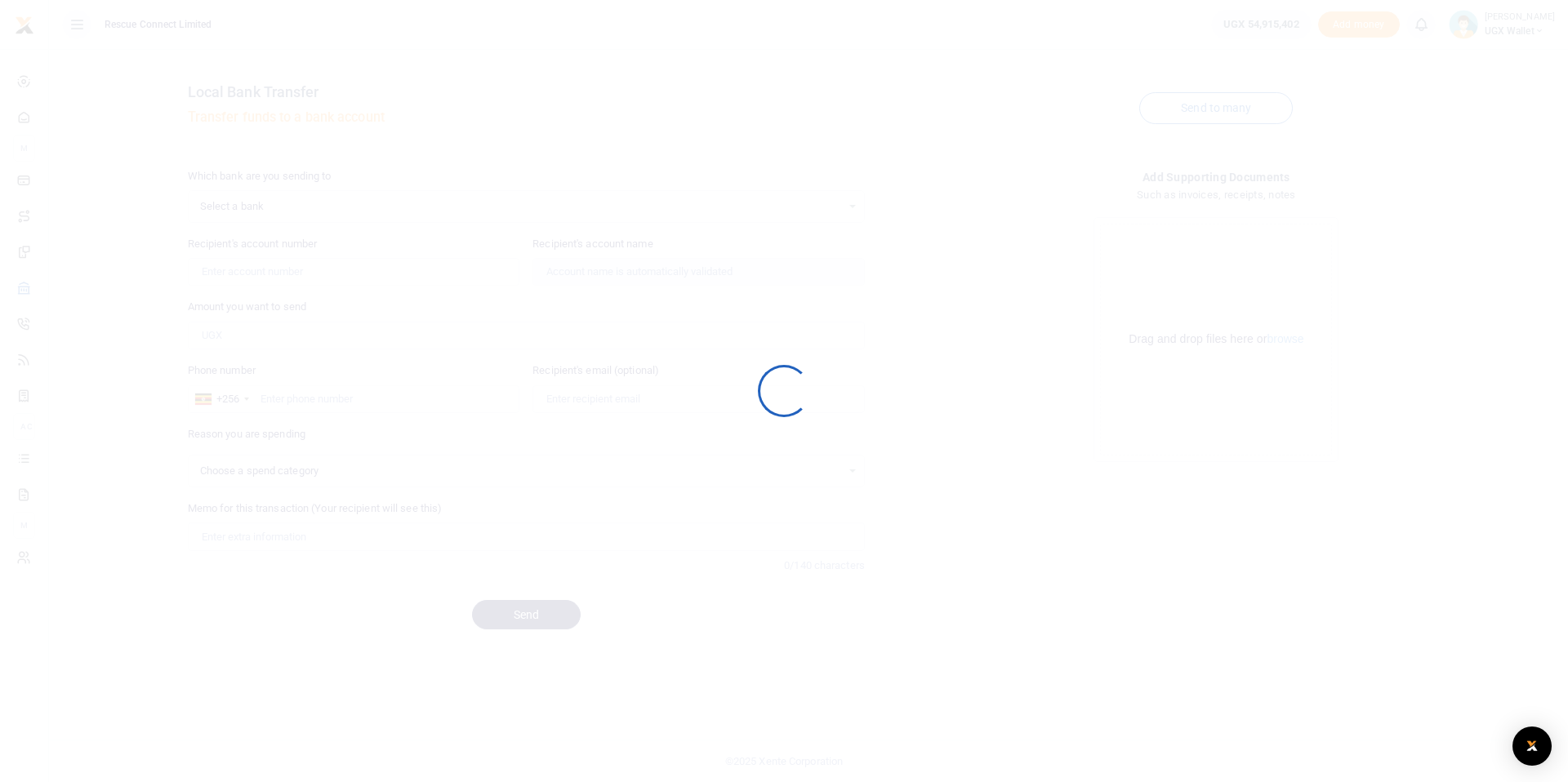
select select
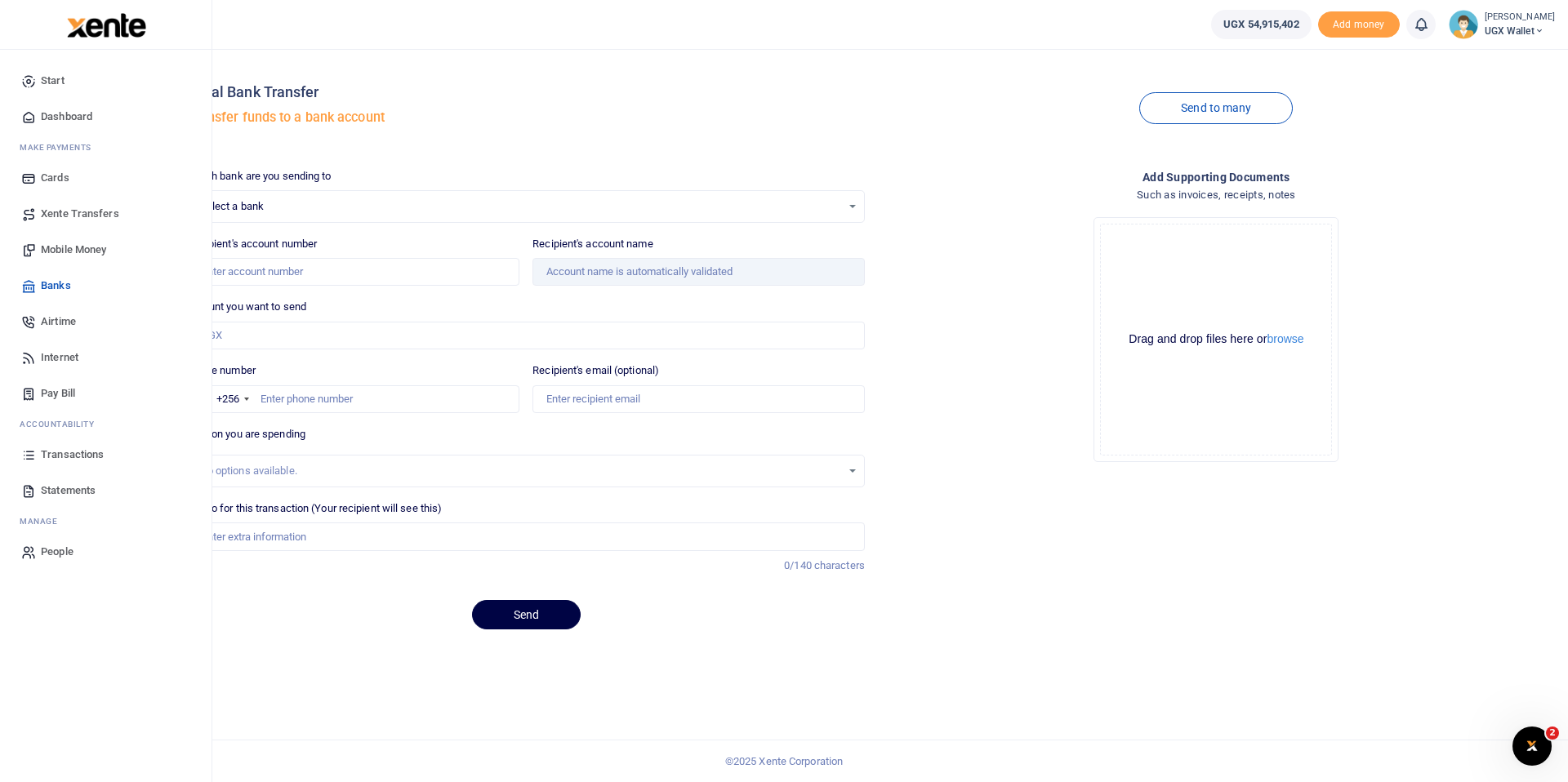
click at [77, 453] on span "Transactions" at bounding box center [73, 454] width 63 height 16
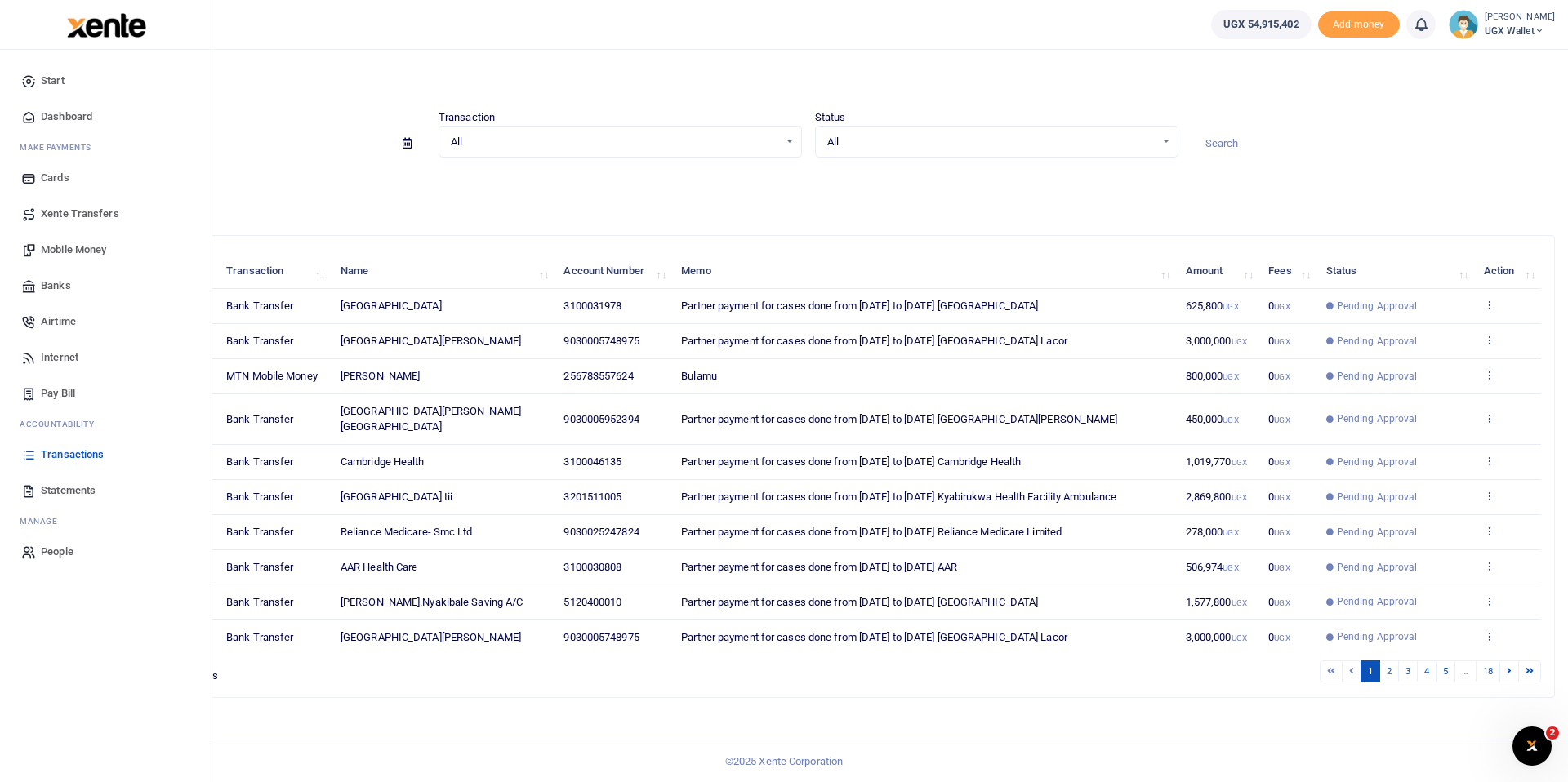
click at [67, 278] on span "Banks" at bounding box center [56, 285] width 30 height 16
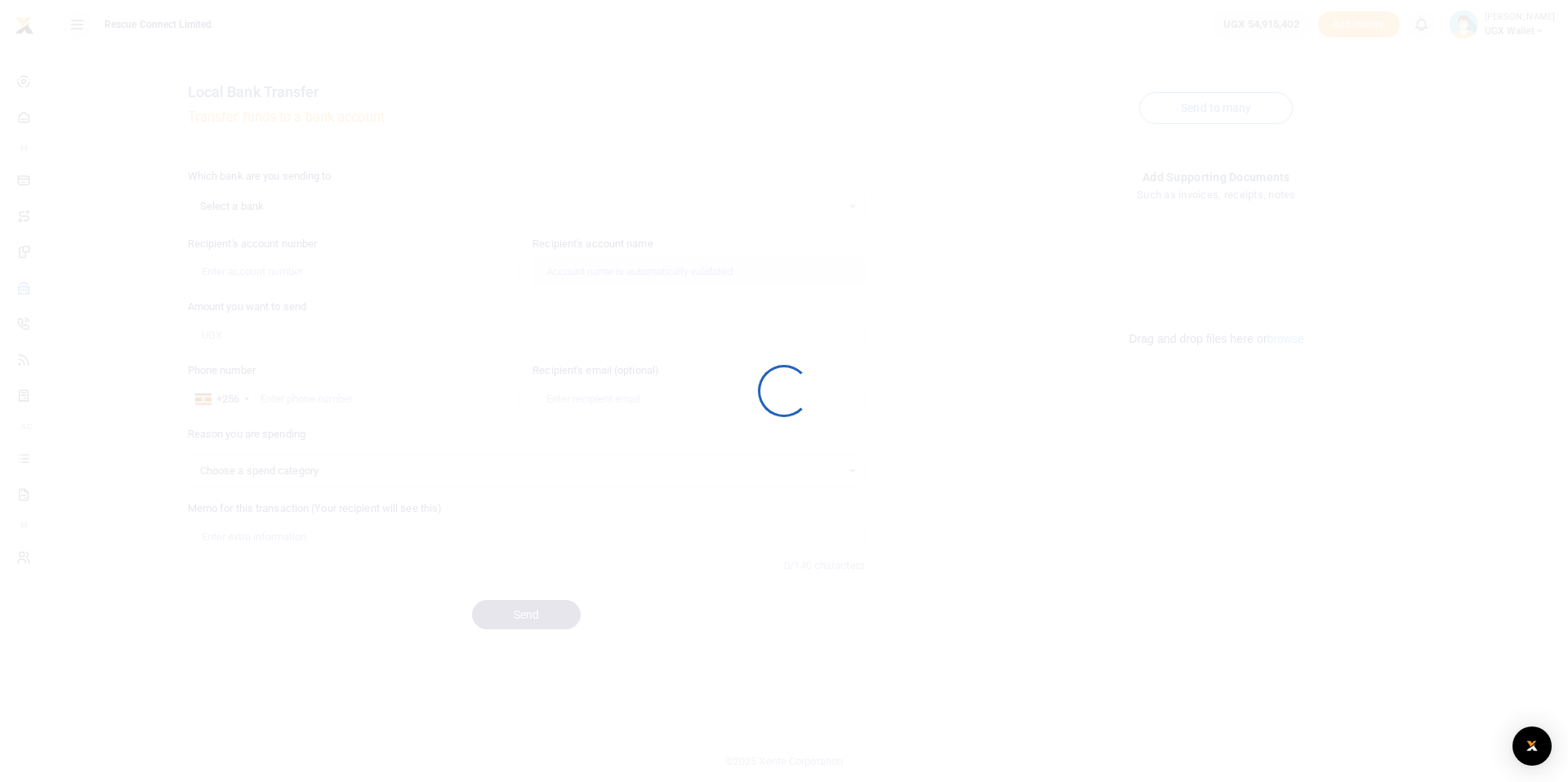
select select
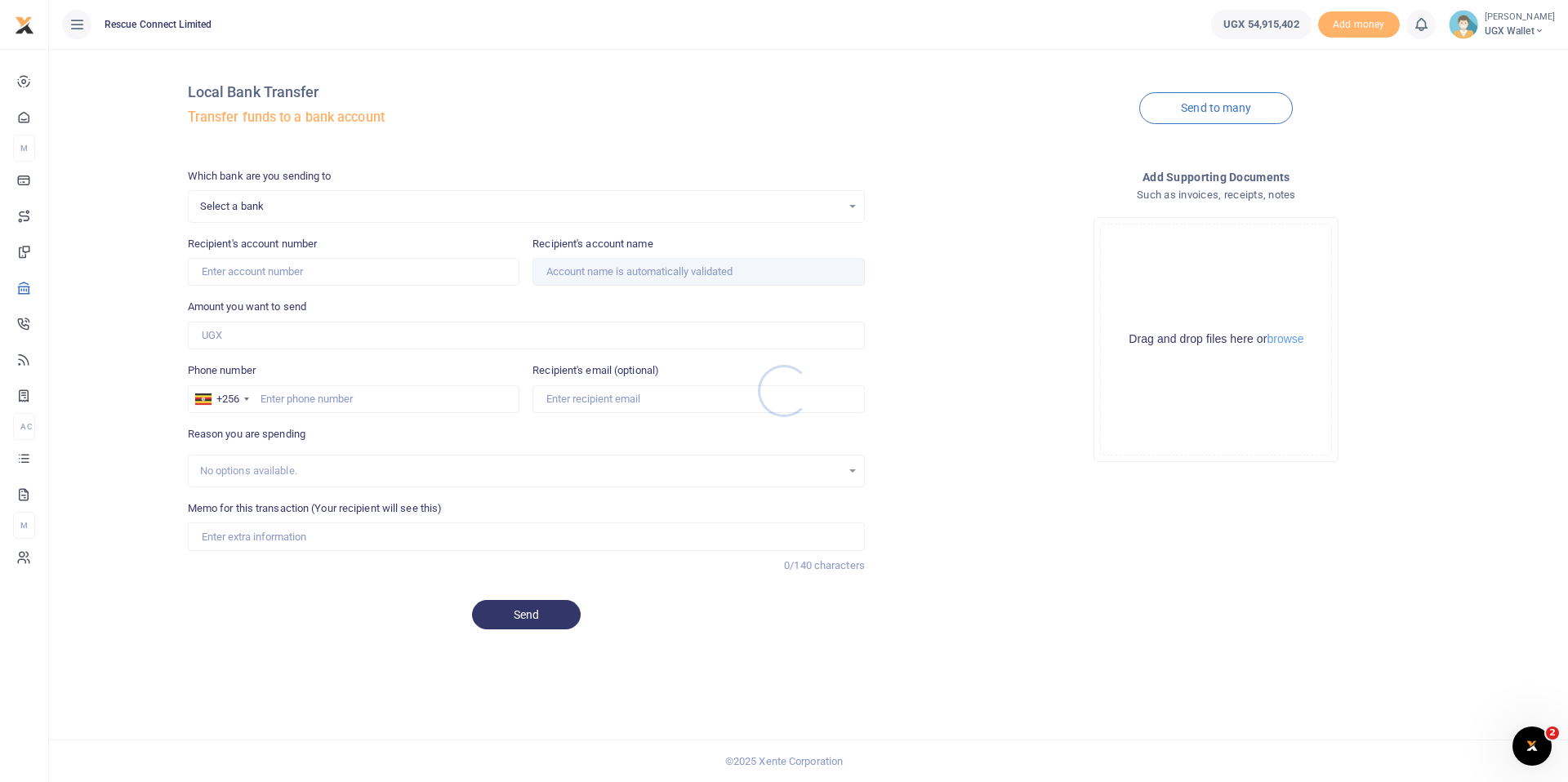
click at [1230, 104] on div at bounding box center [784, 391] width 1568 height 782
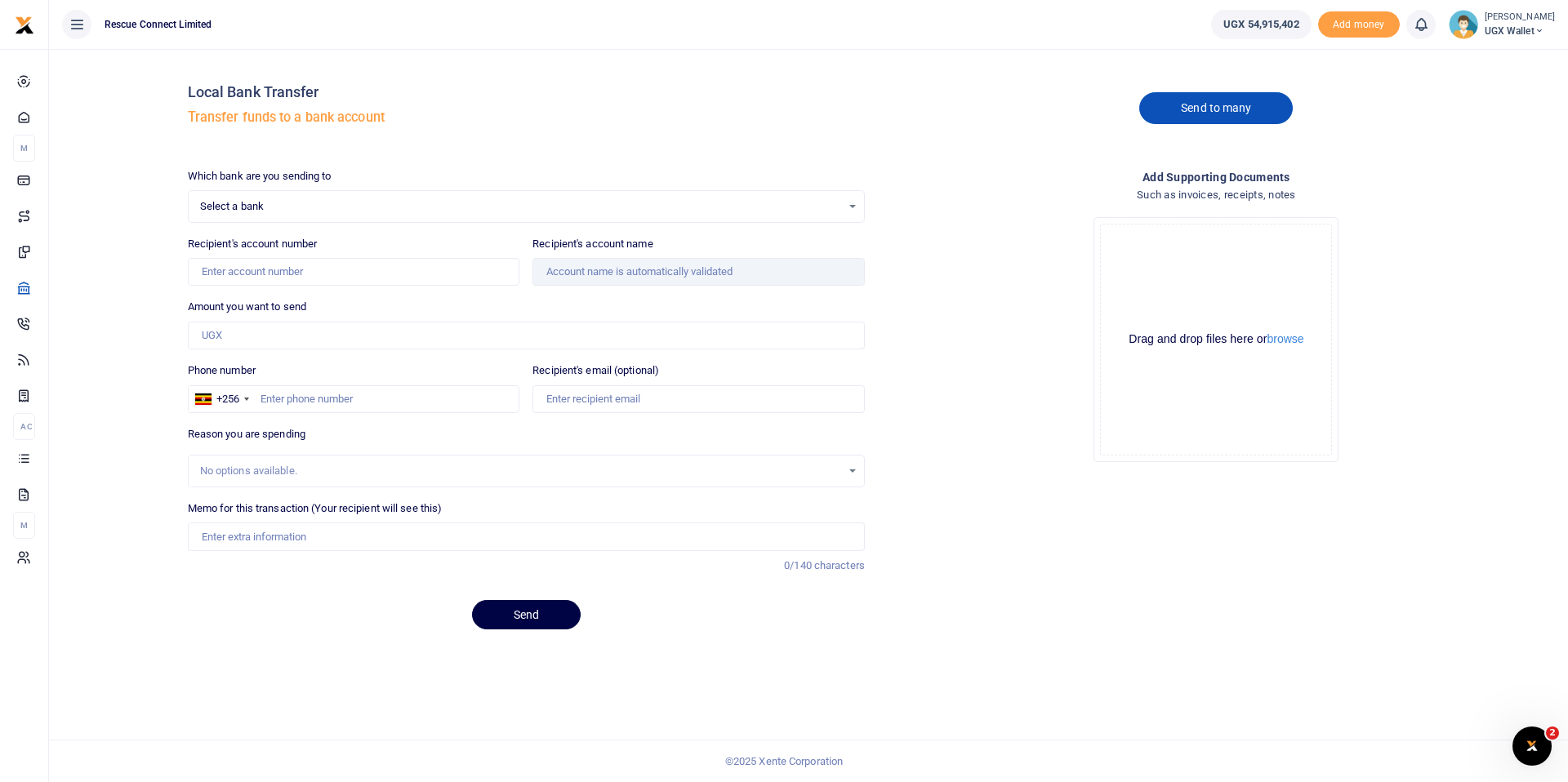
click at [1223, 108] on link "Send to many" at bounding box center [1216, 108] width 154 height 32
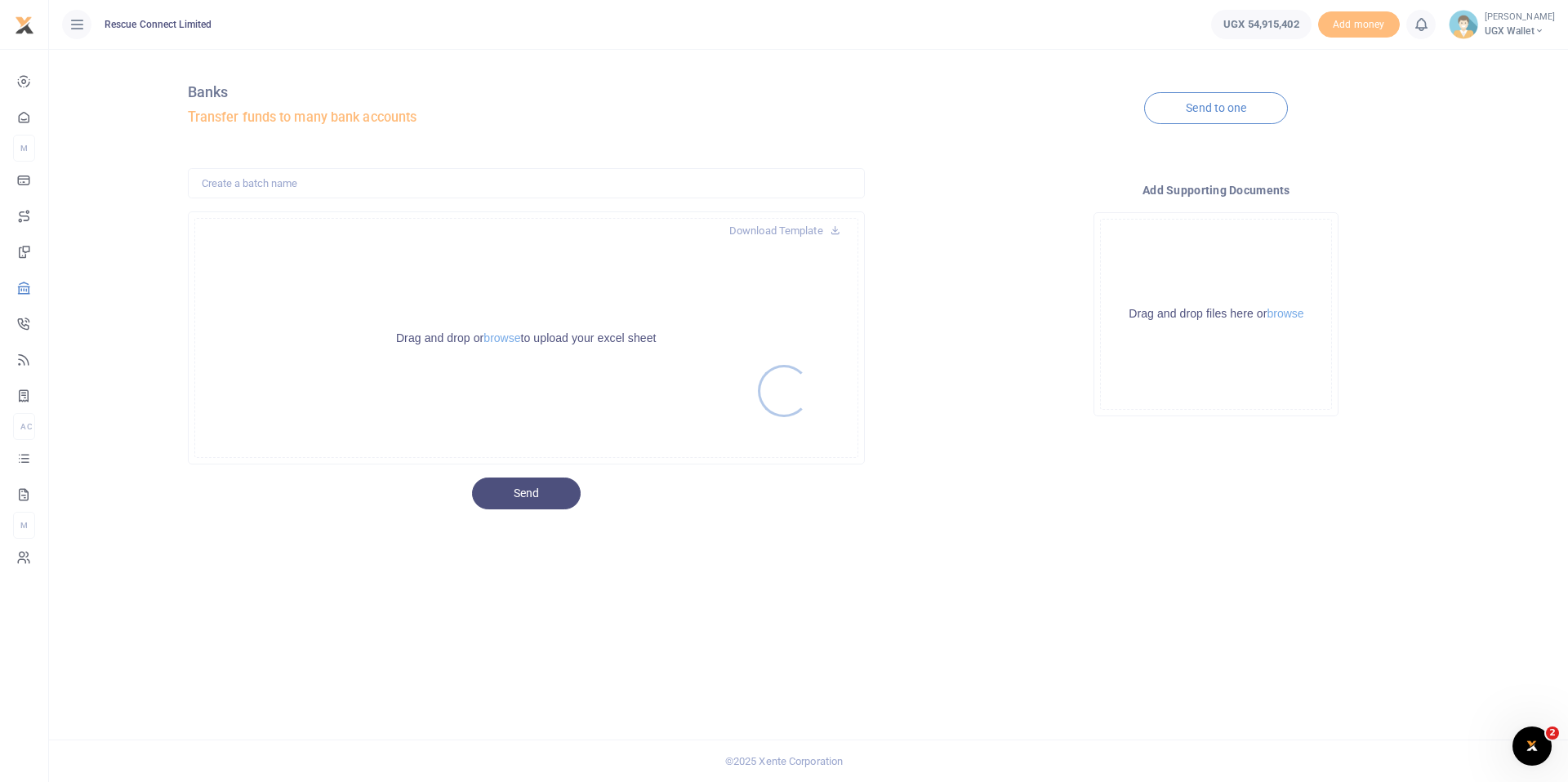
click at [501, 337] on div at bounding box center [784, 391] width 1568 height 782
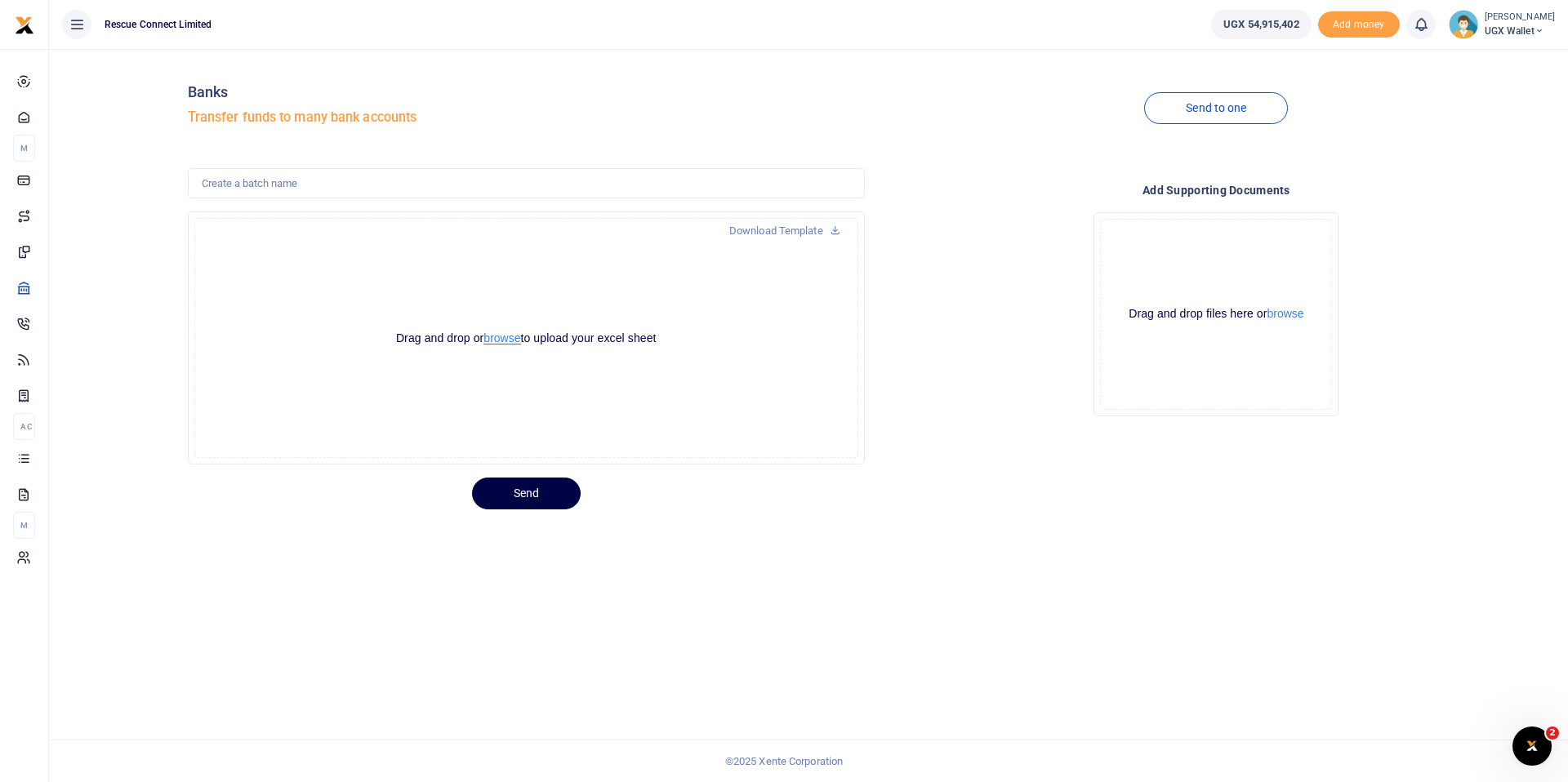
click at [504, 341] on button "browse" at bounding box center [501, 338] width 37 height 12
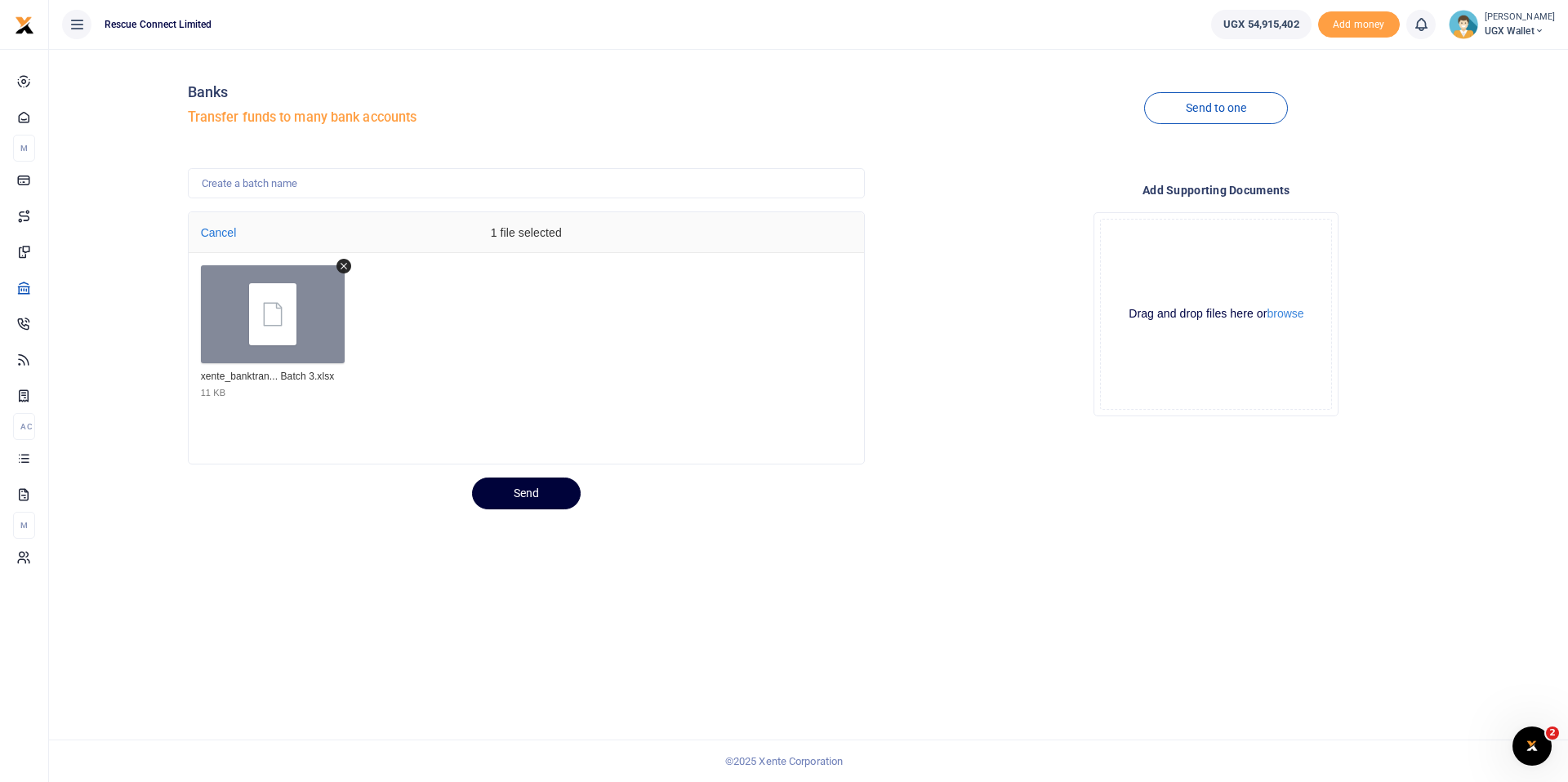
click at [555, 499] on button "Send" at bounding box center [526, 493] width 108 height 32
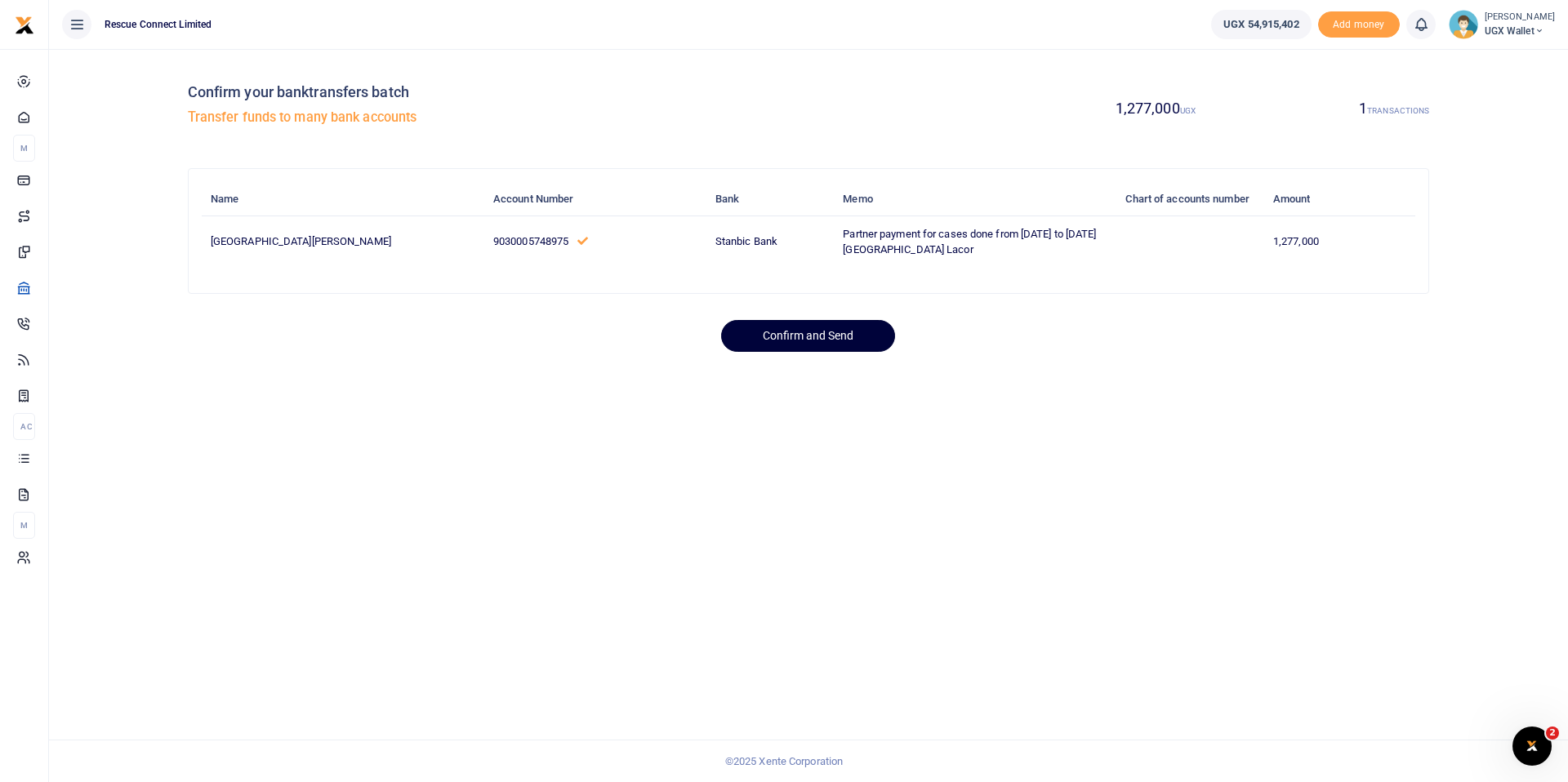
click at [805, 350] on button "Confirm and Send" at bounding box center [808, 336] width 174 height 32
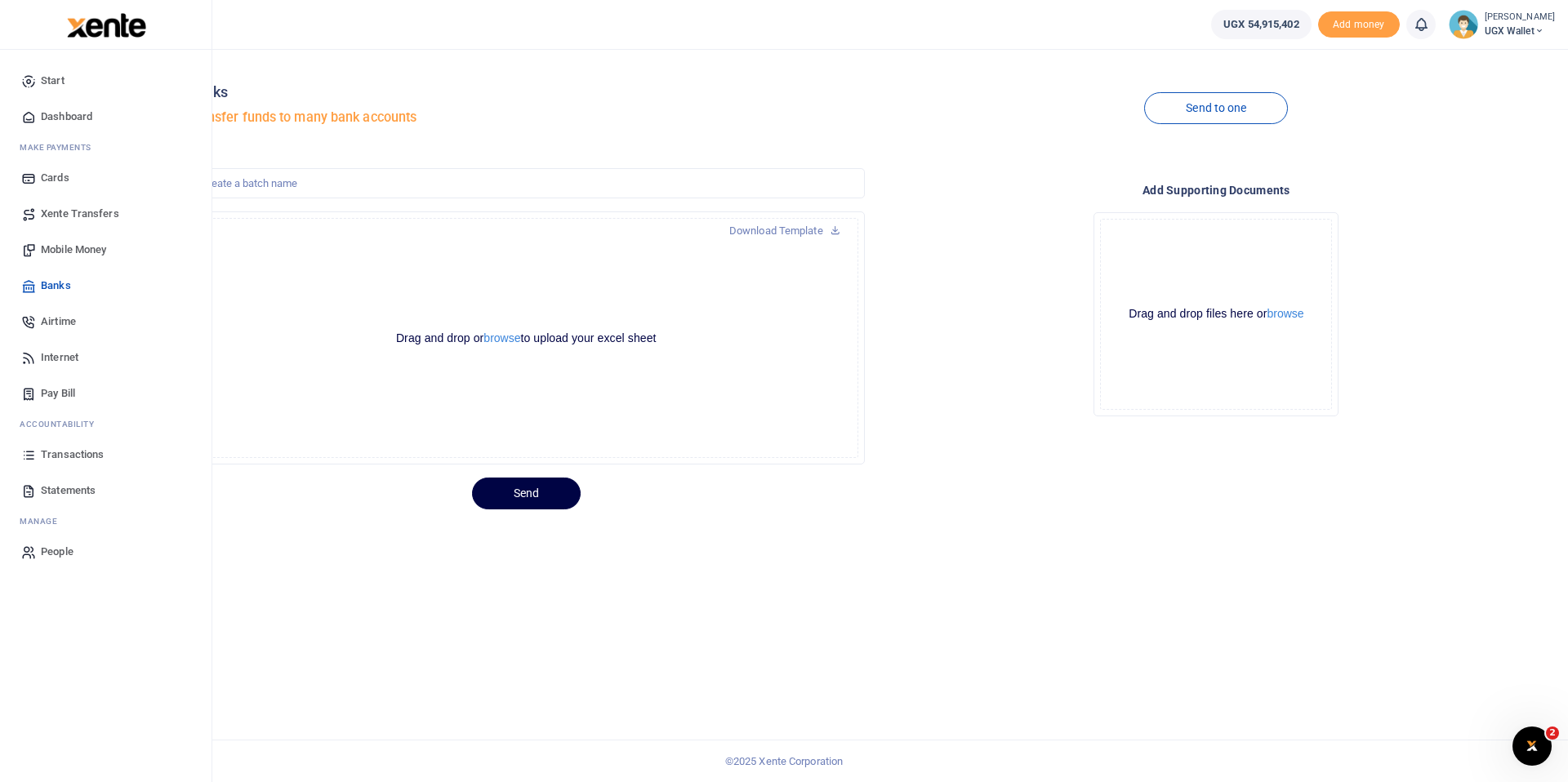
click at [69, 452] on span "Transactions" at bounding box center [73, 454] width 63 height 16
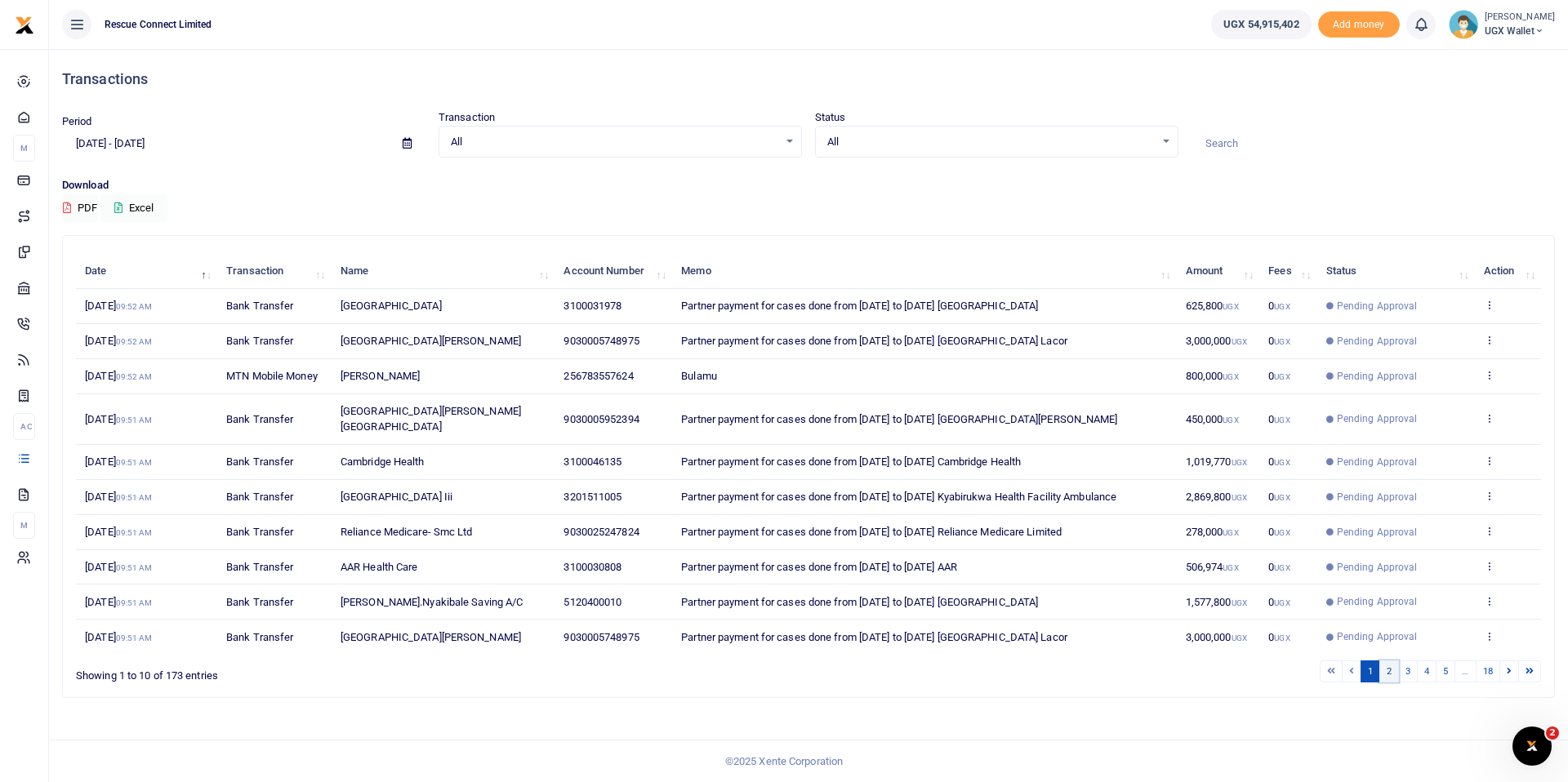
click at [1390, 661] on link "2" at bounding box center [1389, 672] width 20 height 22
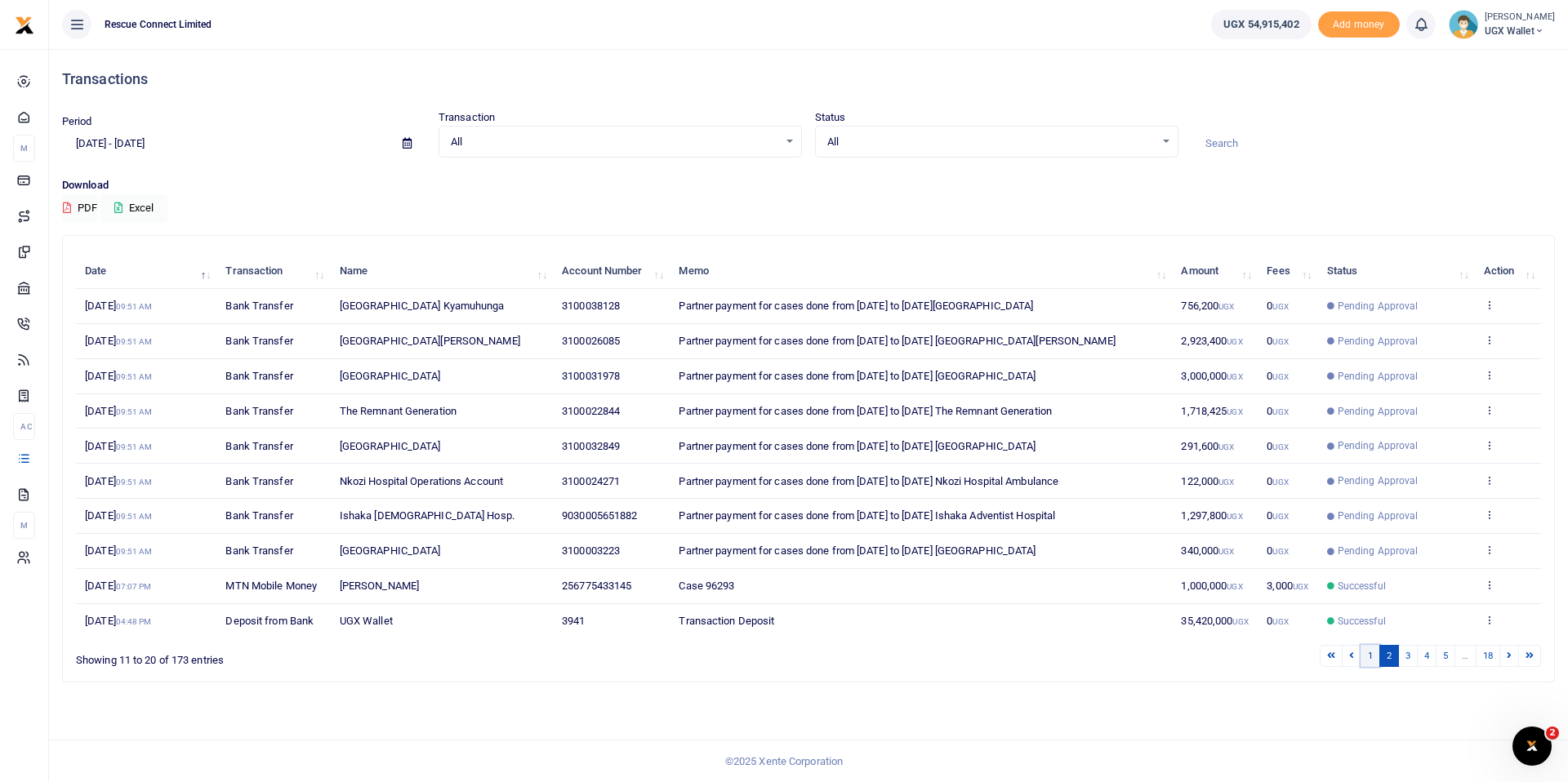
click at [1367, 650] on link "1" at bounding box center [1370, 656] width 20 height 22
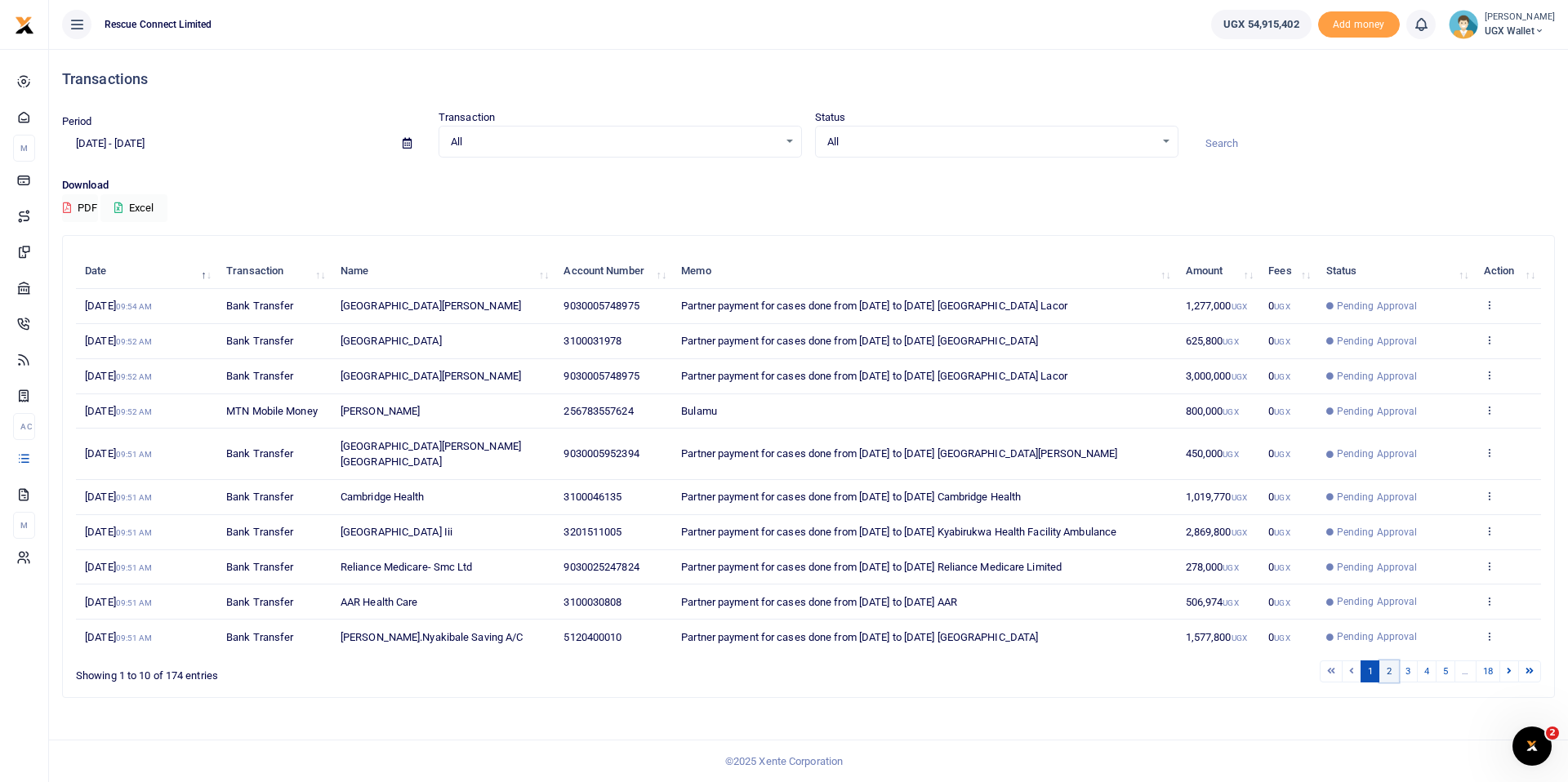
click at [1390, 661] on link "2" at bounding box center [1389, 672] width 20 height 22
